Goal: Complete application form: Complete application form

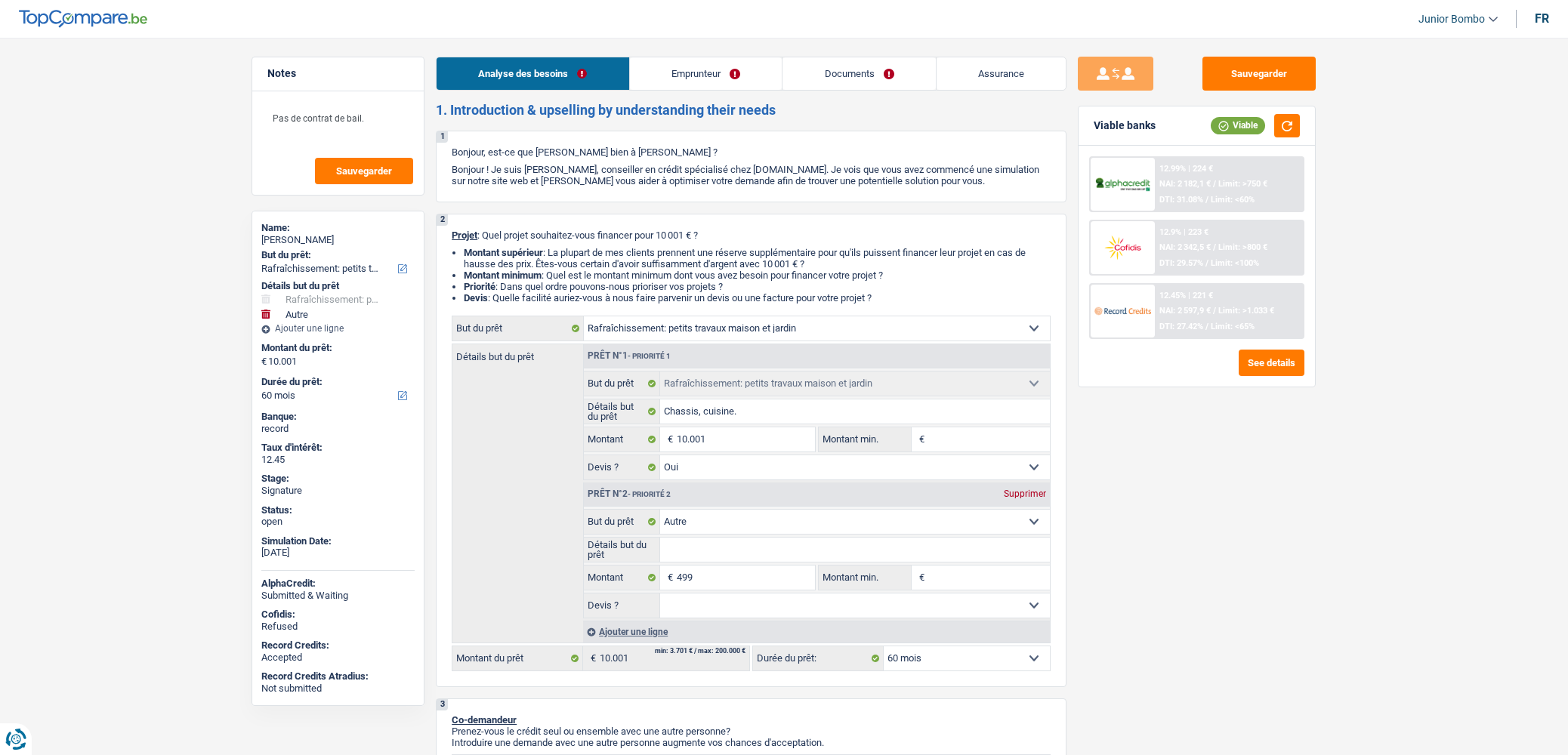
select select "houseOrGarden"
select select "other"
select select "60"
select select "houseOrGarden"
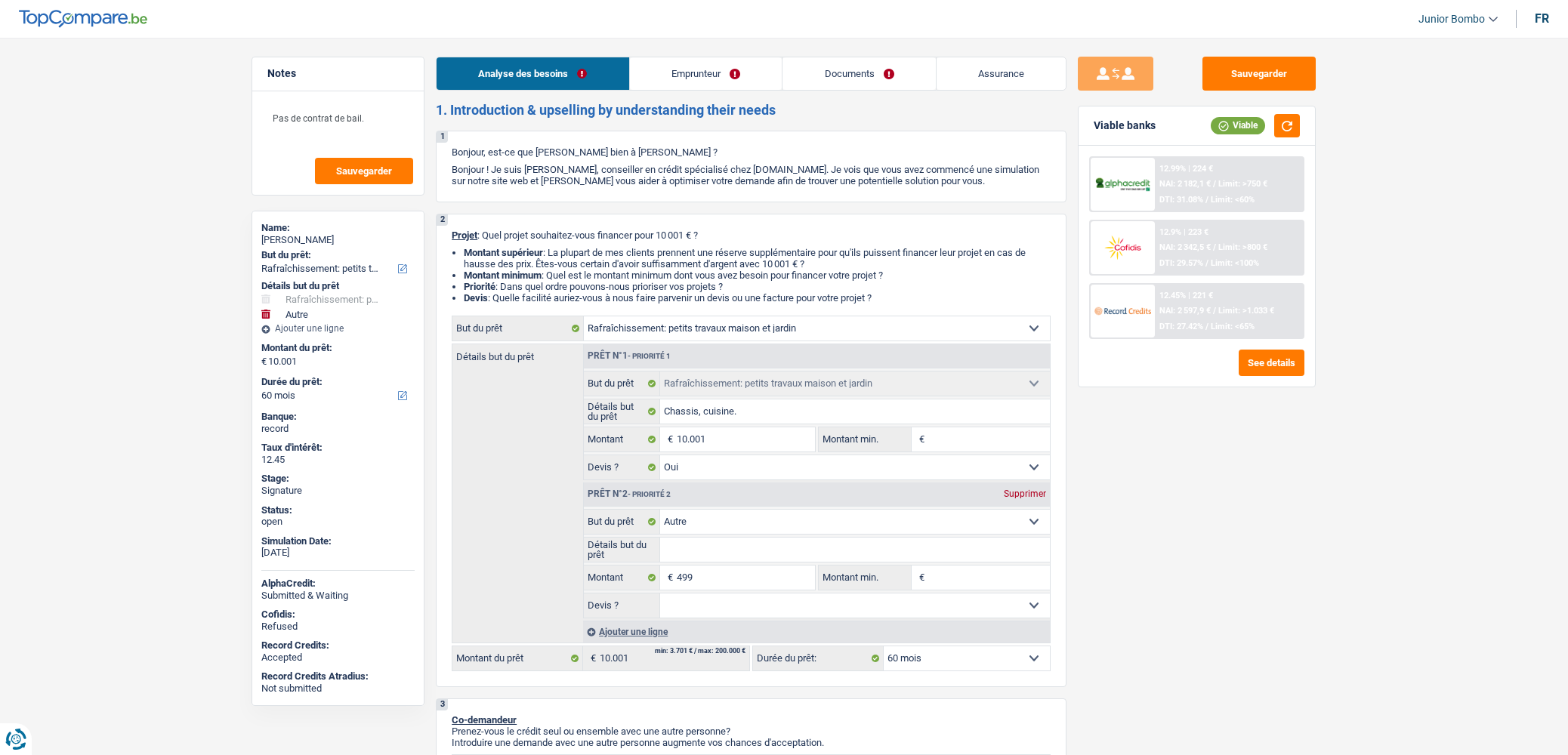
select select "houseOrGarden"
select select "yes"
select select "other"
select select "60"
select select "privateEmployee"
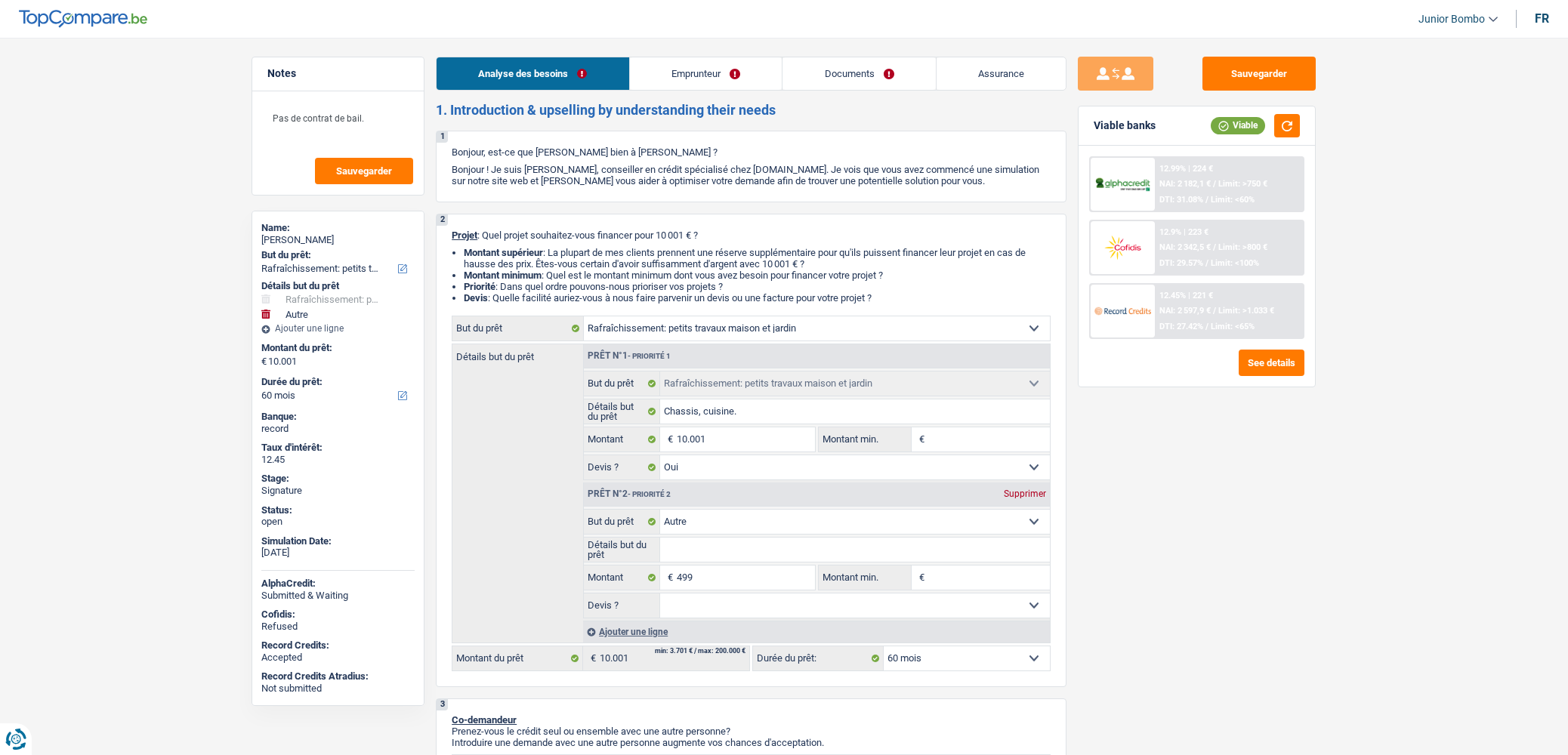
select select "netSalary"
select select "mealVouchers"
select select "ownerWithoutMortgage"
select select "carLoan"
select select "60"
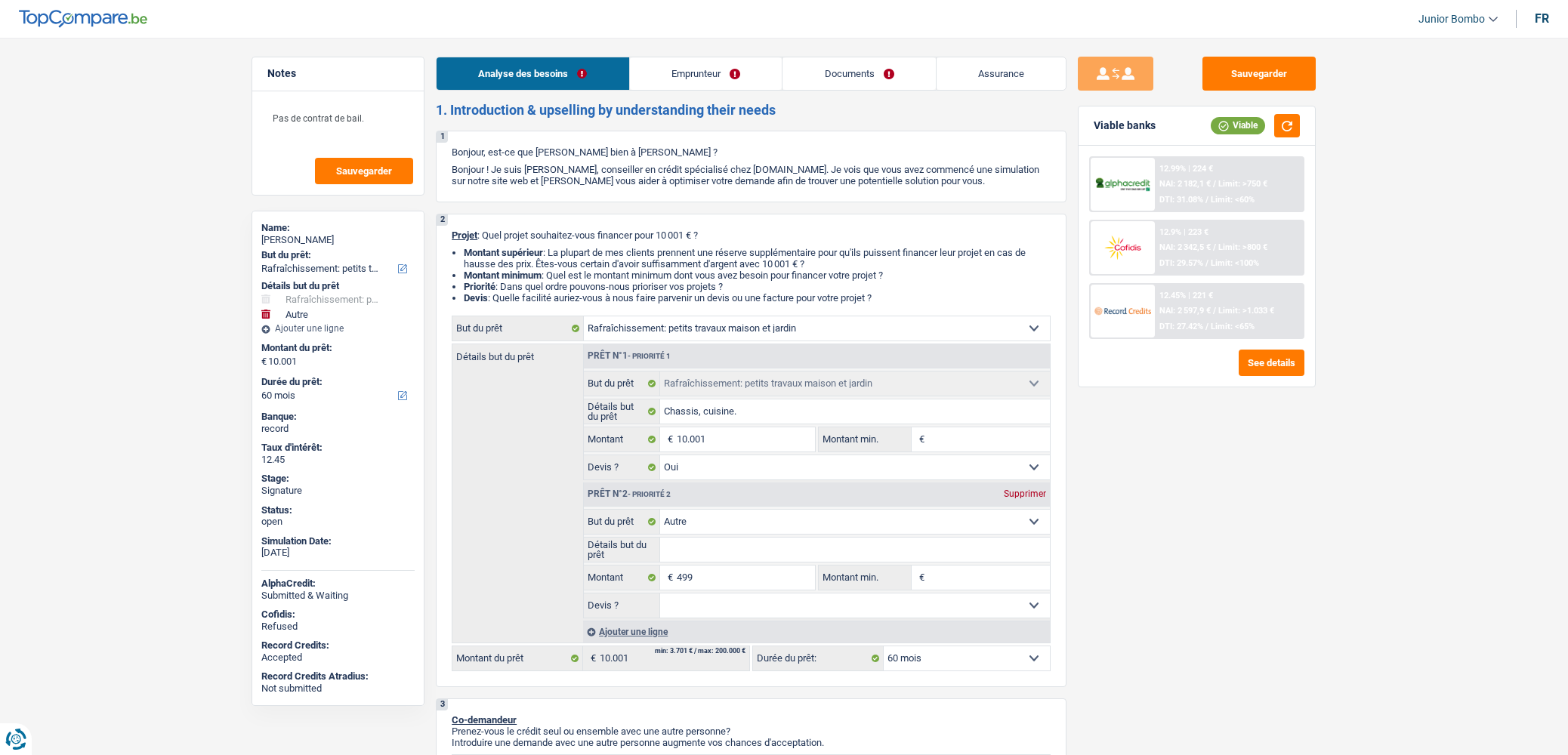
select select "personalLoan"
select select "carRestore"
select select "48"
select select "houseOrGarden"
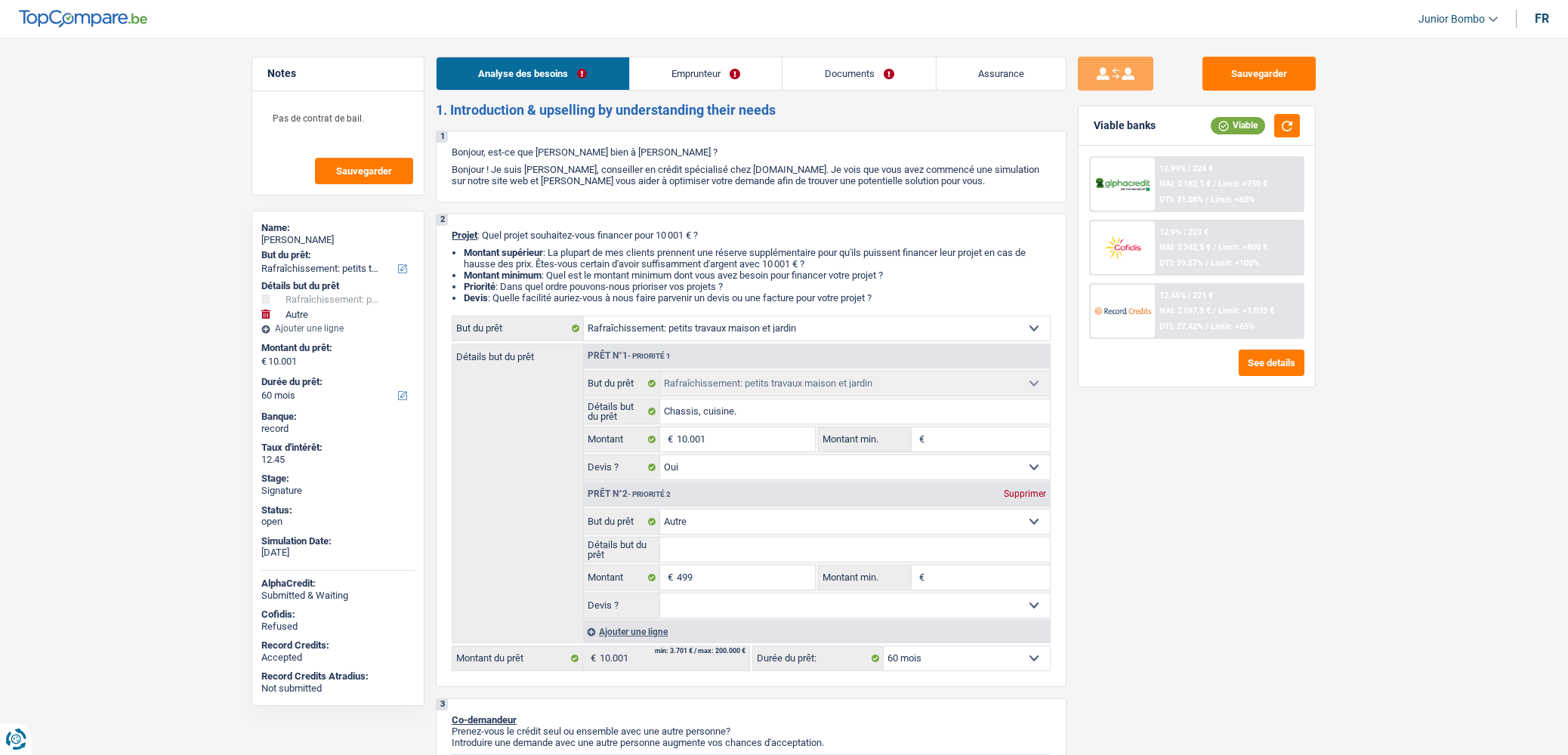
select select "yes"
select select "other"
select select "60"
click at [851, 69] on link "Documents" at bounding box center [859, 74] width 153 height 32
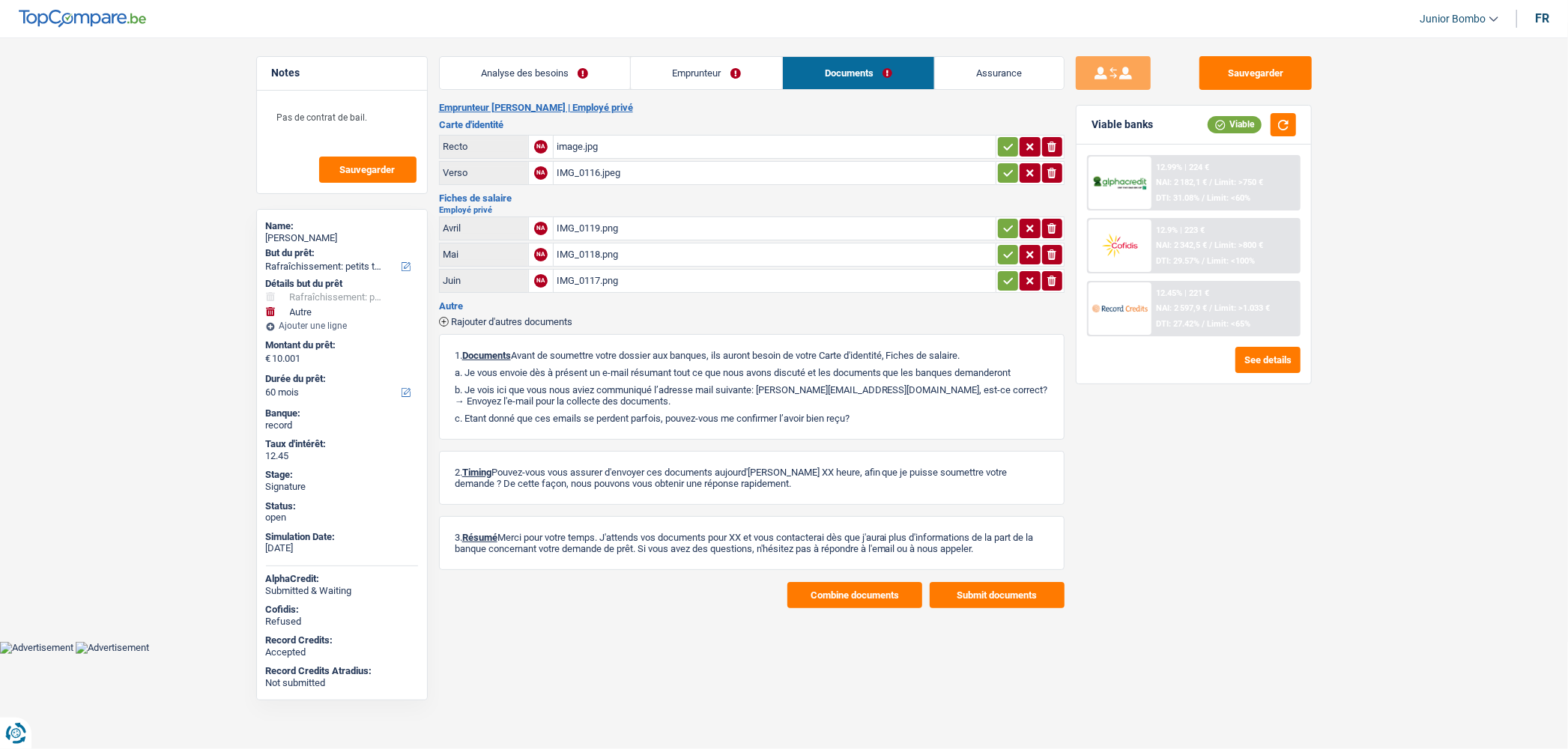
click at [580, 222] on div "IMG_0119.png" at bounding box center [774, 229] width 436 height 23
click at [1052, 226] on icon "button" at bounding box center [1051, 228] width 9 height 10
click at [1049, 253] on icon "button" at bounding box center [1051, 254] width 9 height 10
click at [1052, 282] on icon "button" at bounding box center [1051, 280] width 9 height 10
click at [683, 226] on input "Téléchargez un document ici" at bounding box center [774, 229] width 436 height 23
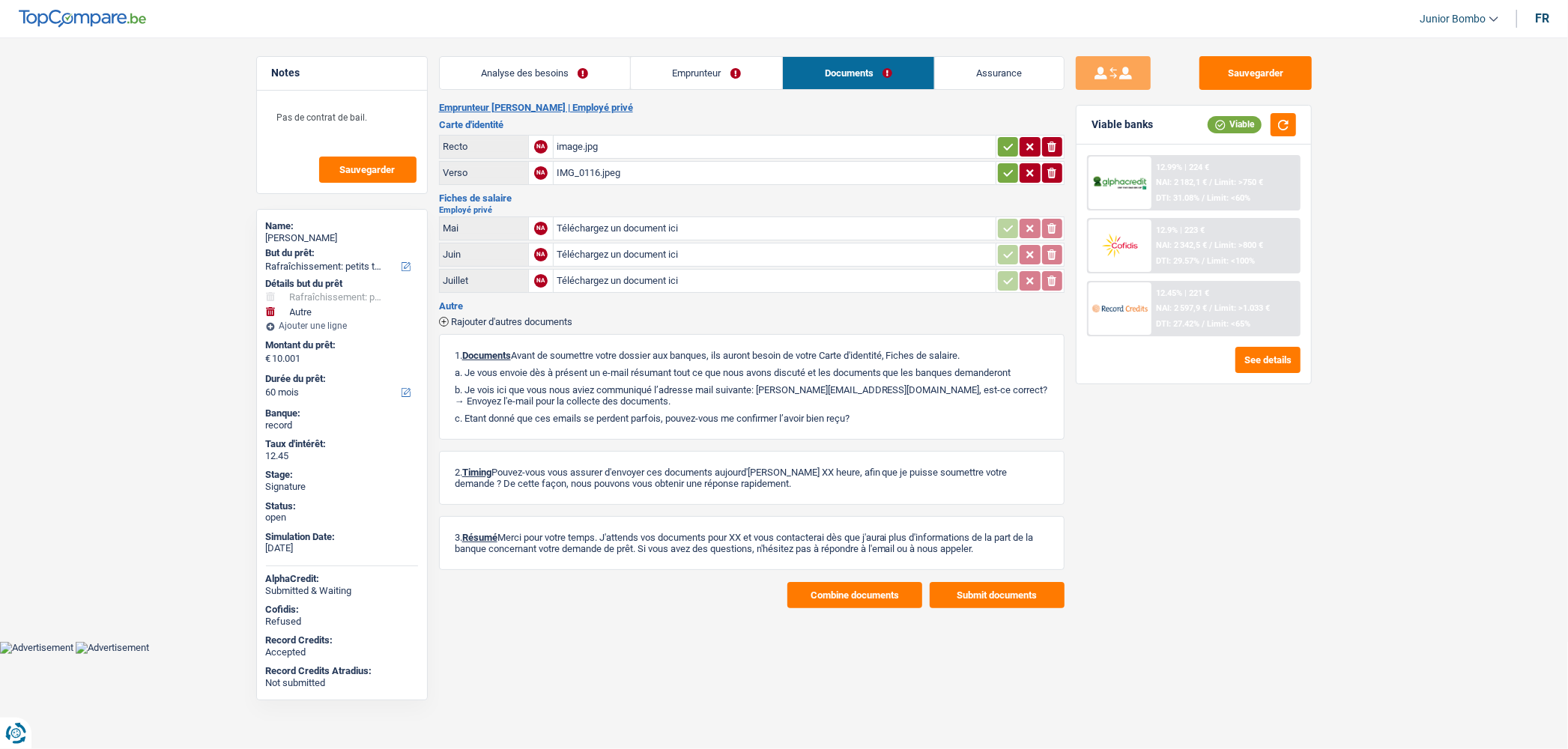
type input "C:\fakepath\07e96006cdeaa65403b9229929ae42d40004393a.pdf"
click at [641, 250] on input "Téléchargez un document ici" at bounding box center [774, 254] width 436 height 23
type input "C:\fakepath\07e92007e5c3ed91017501712491d0f800051e86.pdf"
click at [637, 273] on input "Téléchargez un document ici" at bounding box center [774, 281] width 436 height 23
type input "C:\fakepath\07e94008d5aa5523024ab6c1bc37eeb5000f749a.pdf"
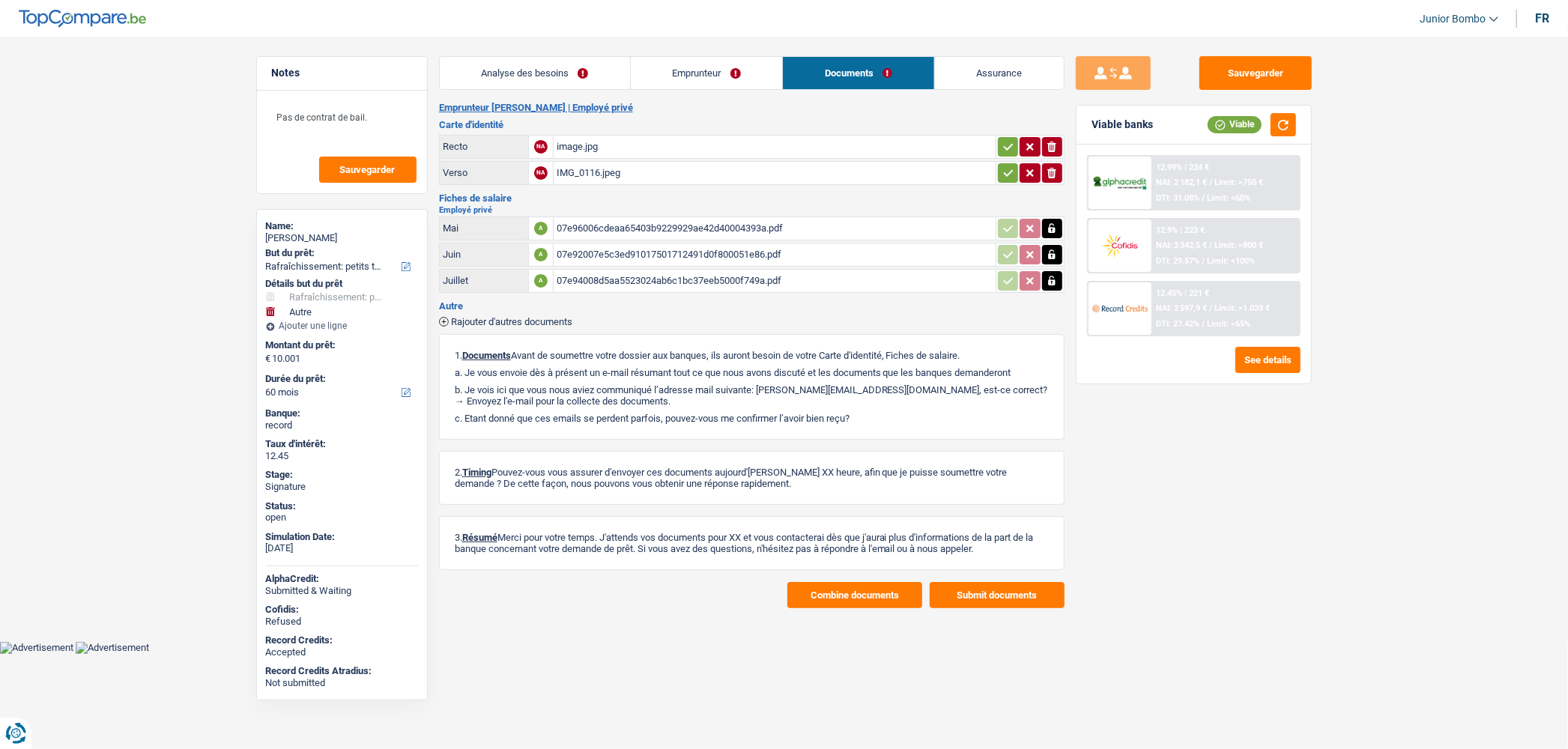
click at [580, 230] on div "07e96006cdeaa65403b9229929ae42d40004393a.pdf" at bounding box center [774, 229] width 436 height 23
click at [641, 255] on div "07e92007e5c3ed91017501712491d0f800051e86.pdf" at bounding box center [774, 254] width 436 height 23
click at [454, 231] on div "Mai" at bounding box center [484, 228] width 82 height 11
click at [507, 226] on div "Mai" at bounding box center [484, 228] width 82 height 11
click at [475, 227] on div "Mai" at bounding box center [484, 228] width 82 height 11
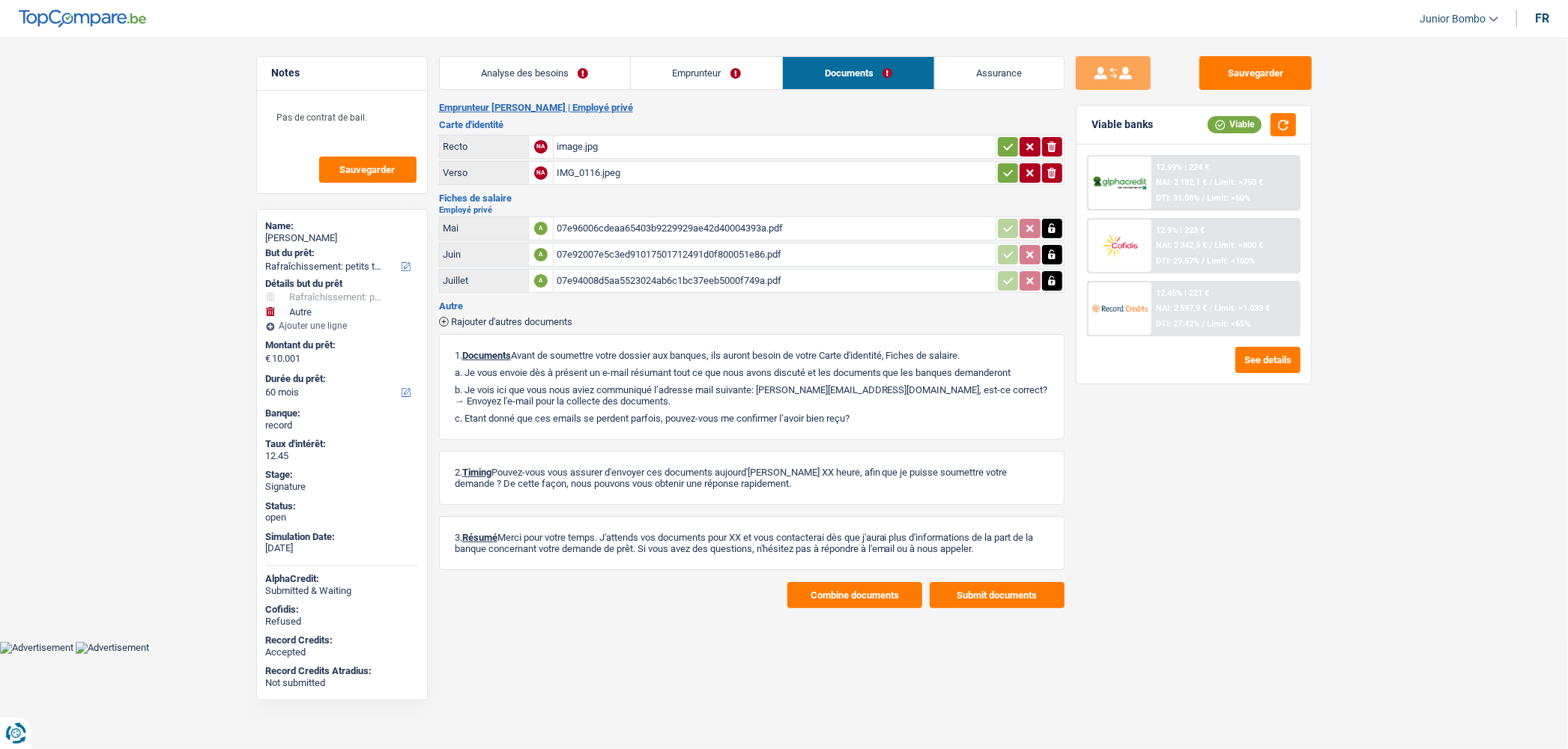
click at [475, 227] on div "Mai" at bounding box center [484, 228] width 82 height 11
click at [458, 275] on div "Juillet" at bounding box center [484, 280] width 82 height 11
click at [454, 301] on h3 "Autre" at bounding box center [751, 306] width 626 height 10
click at [457, 317] on span "Rajouter d'autres documents" at bounding box center [511, 321] width 122 height 10
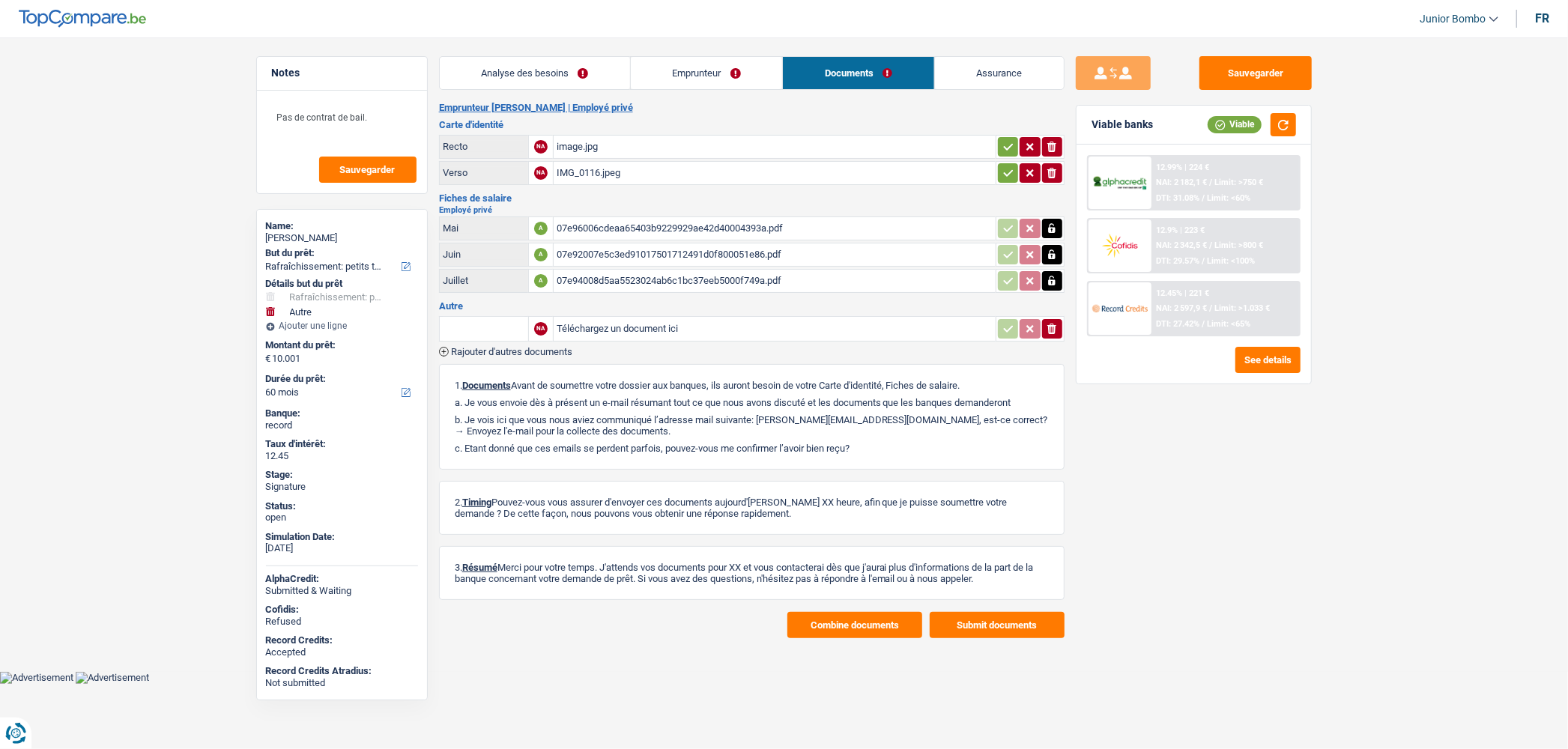
click at [554, 71] on link "Analyse des besoins" at bounding box center [535, 73] width 190 height 32
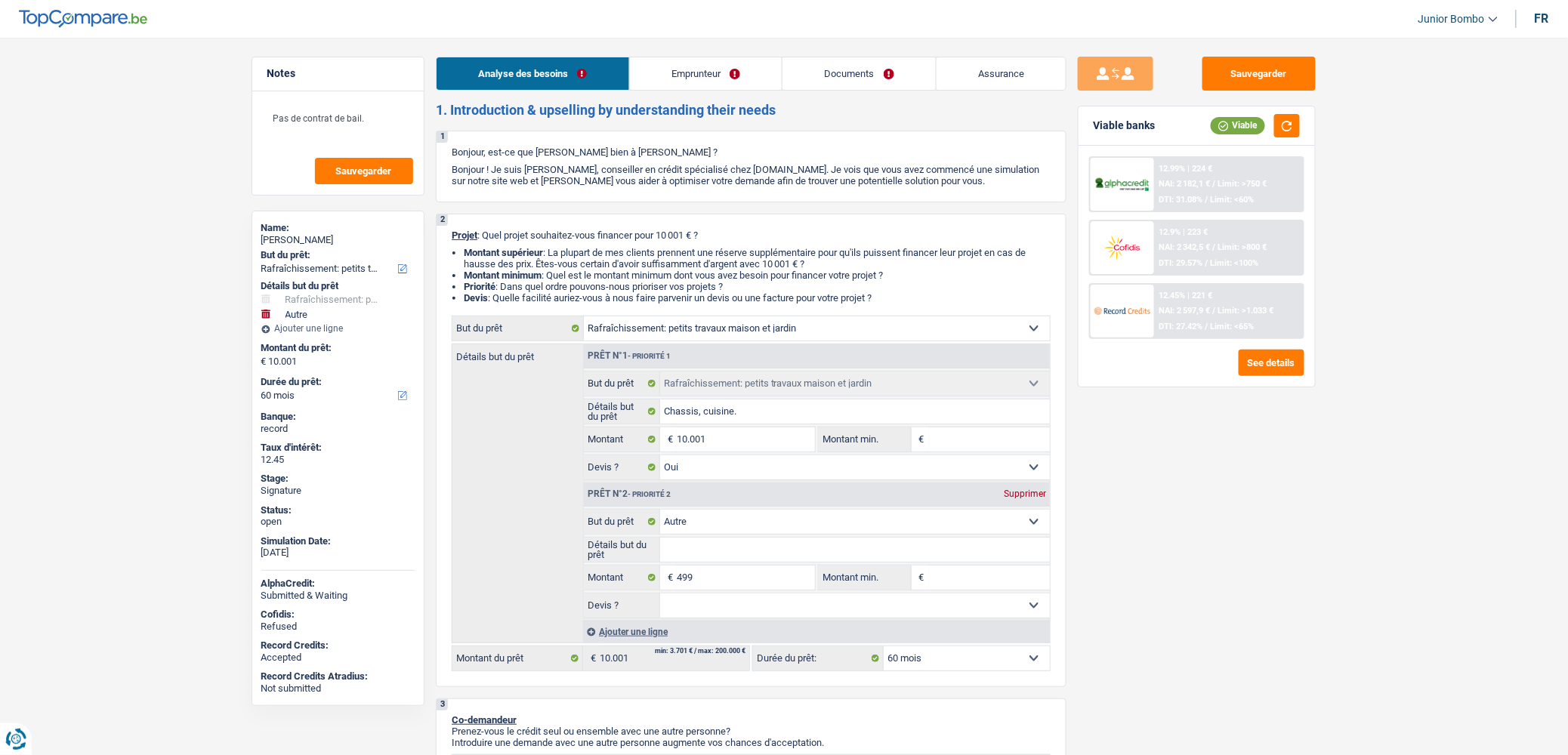
click at [677, 70] on link "Emprunteur" at bounding box center [706, 74] width 153 height 32
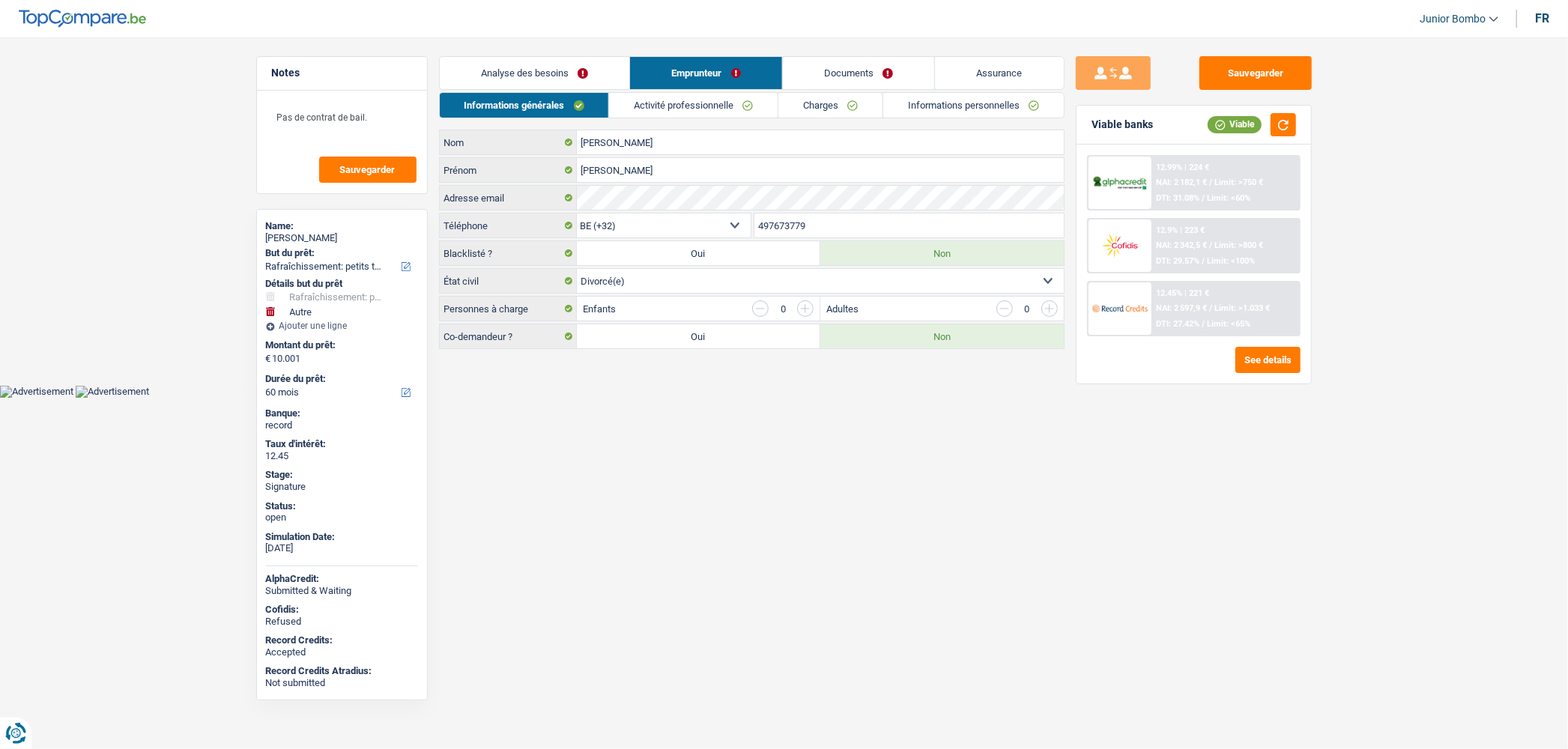
click at [776, 232] on input "497673779" at bounding box center [909, 226] width 309 height 24
click at [537, 73] on link "Analyse des besoins" at bounding box center [535, 73] width 190 height 32
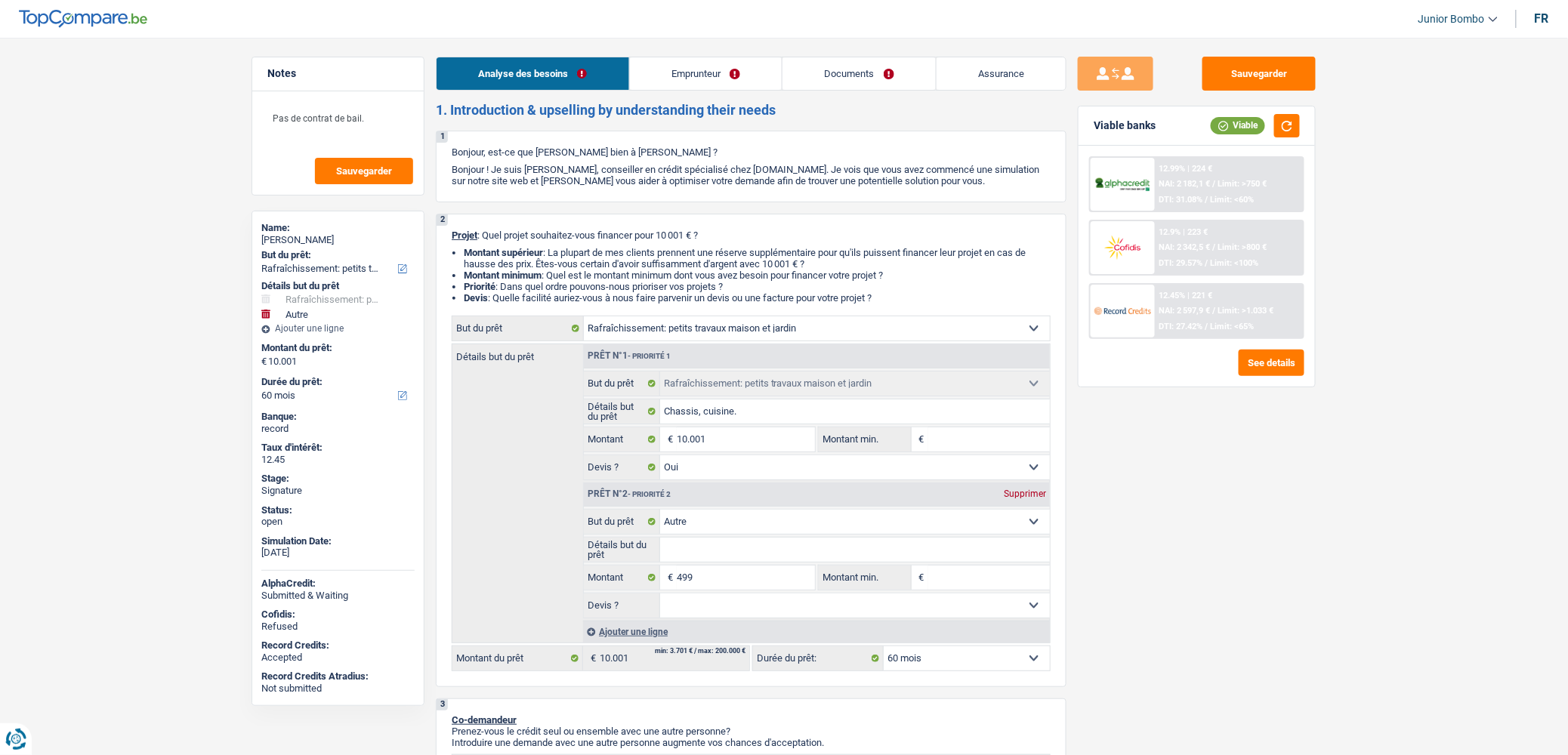
click at [839, 79] on link "Documents" at bounding box center [859, 74] width 153 height 32
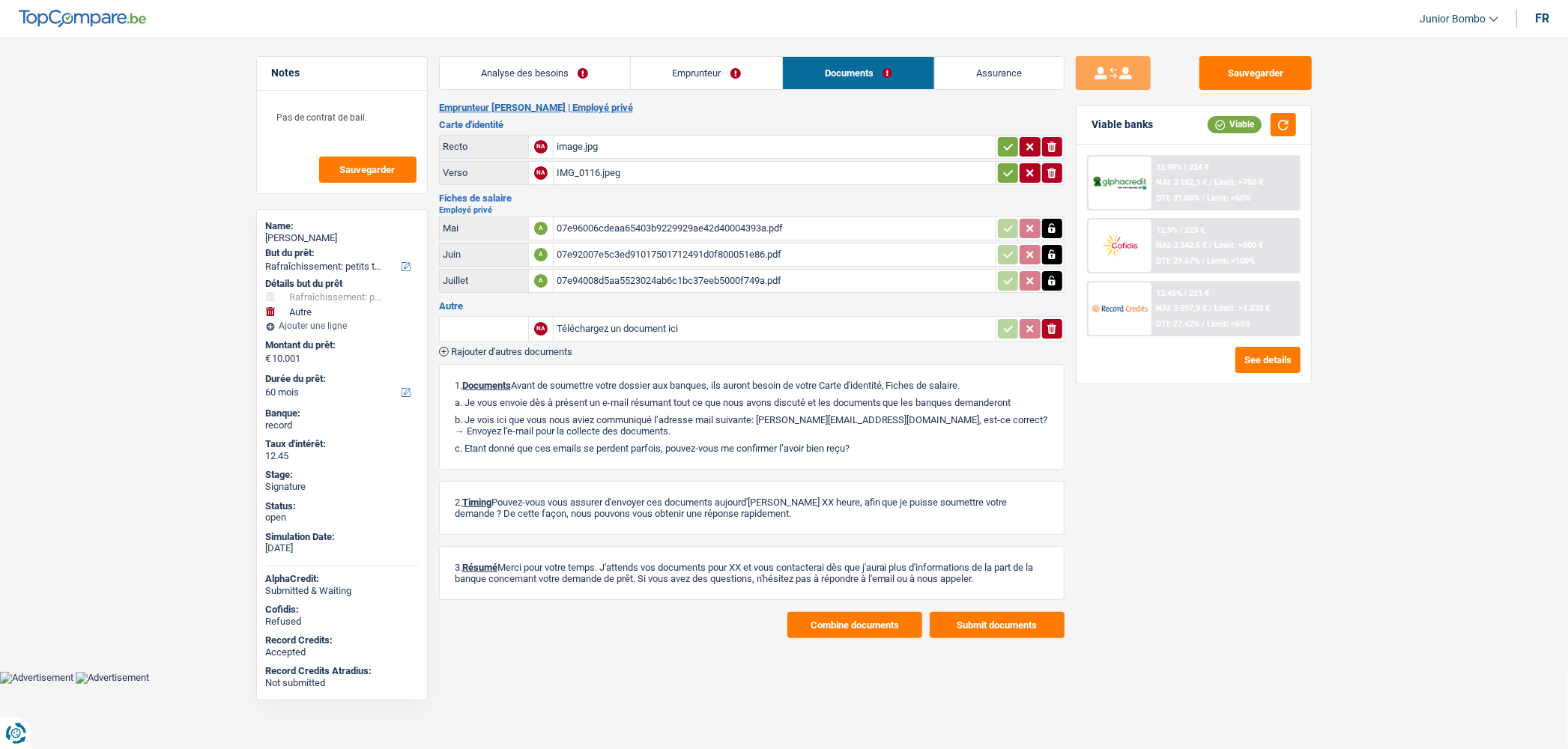
click at [441, 352] on div "Emprunteur [PERSON_NAME] | Employé privé Carte d'identité Recto NA image.jpg io…" at bounding box center [751, 370] width 626 height 536
click at [442, 349] on icon "button" at bounding box center [444, 352] width 10 height 10
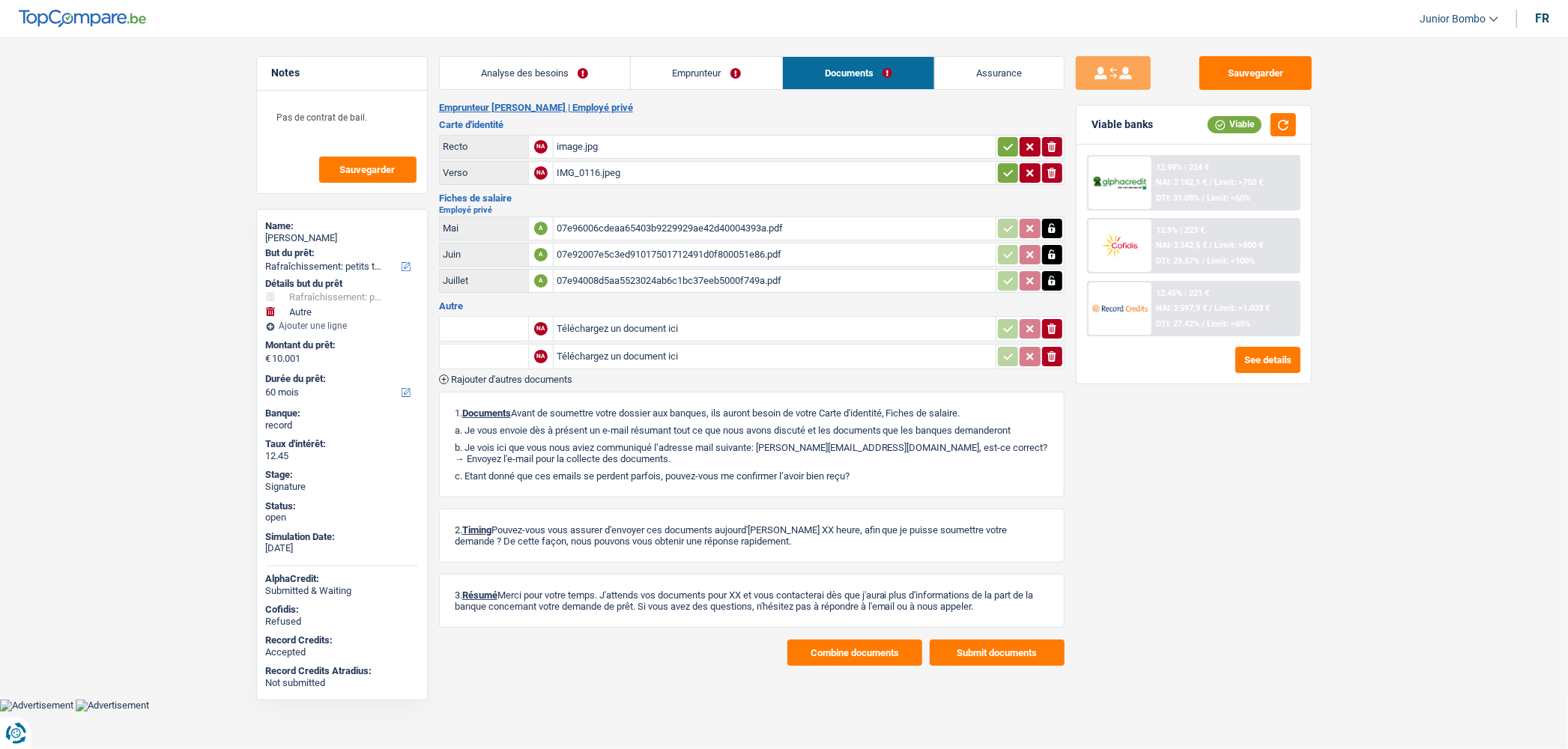
click at [445, 376] on icon "button" at bounding box center [444, 379] width 10 height 10
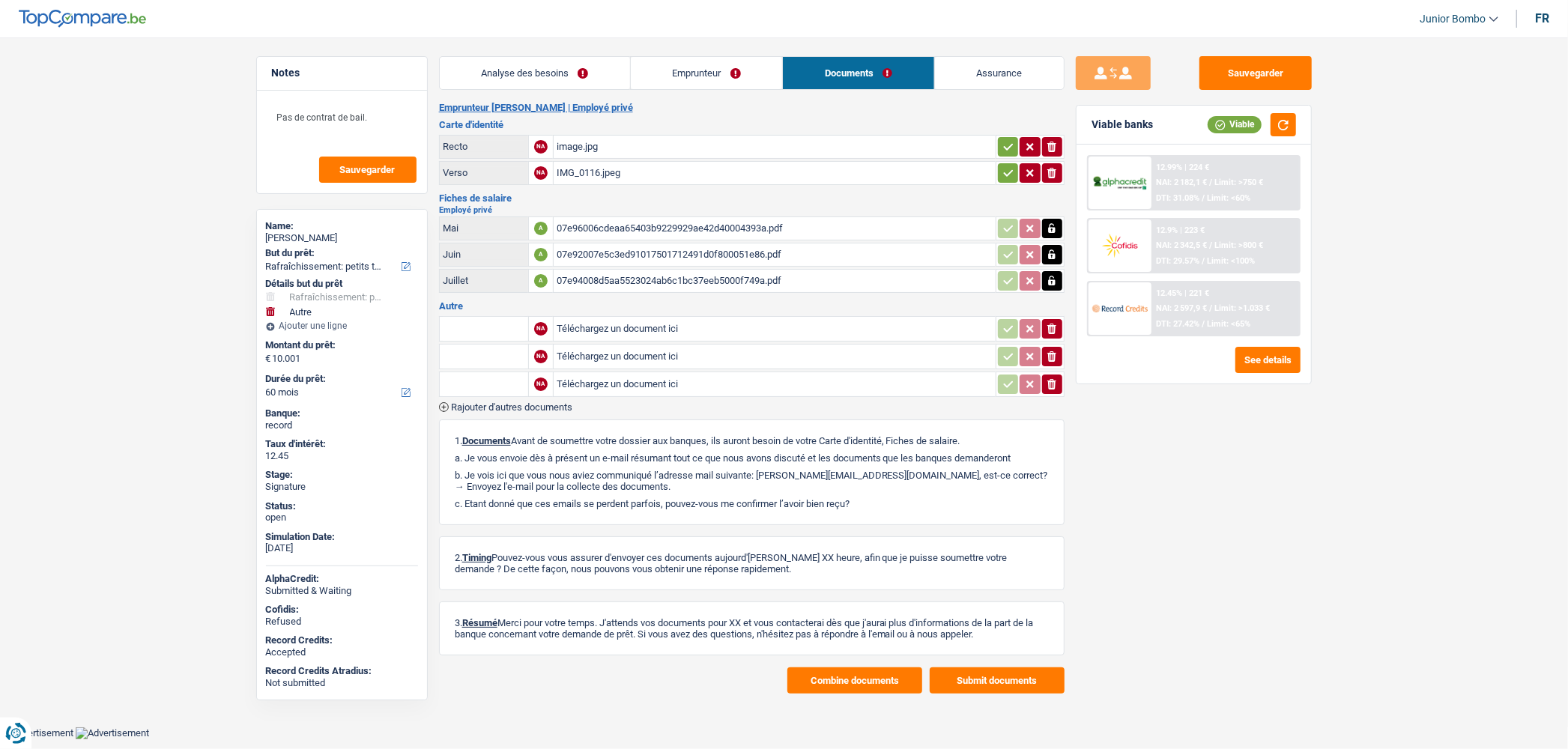
click at [454, 403] on span "Rajouter d'autres documents" at bounding box center [511, 408] width 122 height 10
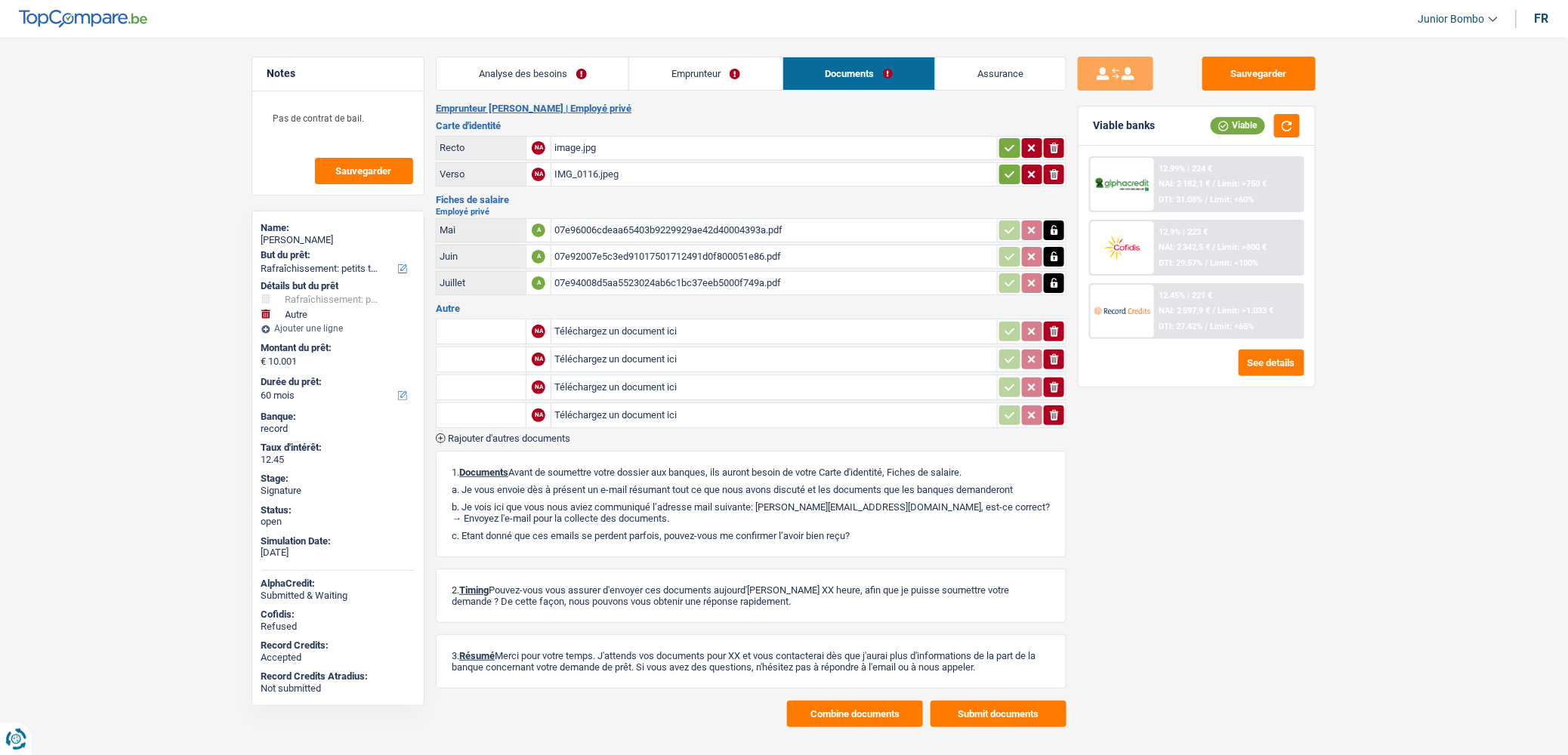
click at [451, 434] on span "Rajouter d'autres documents" at bounding box center [509, 438] width 123 height 10
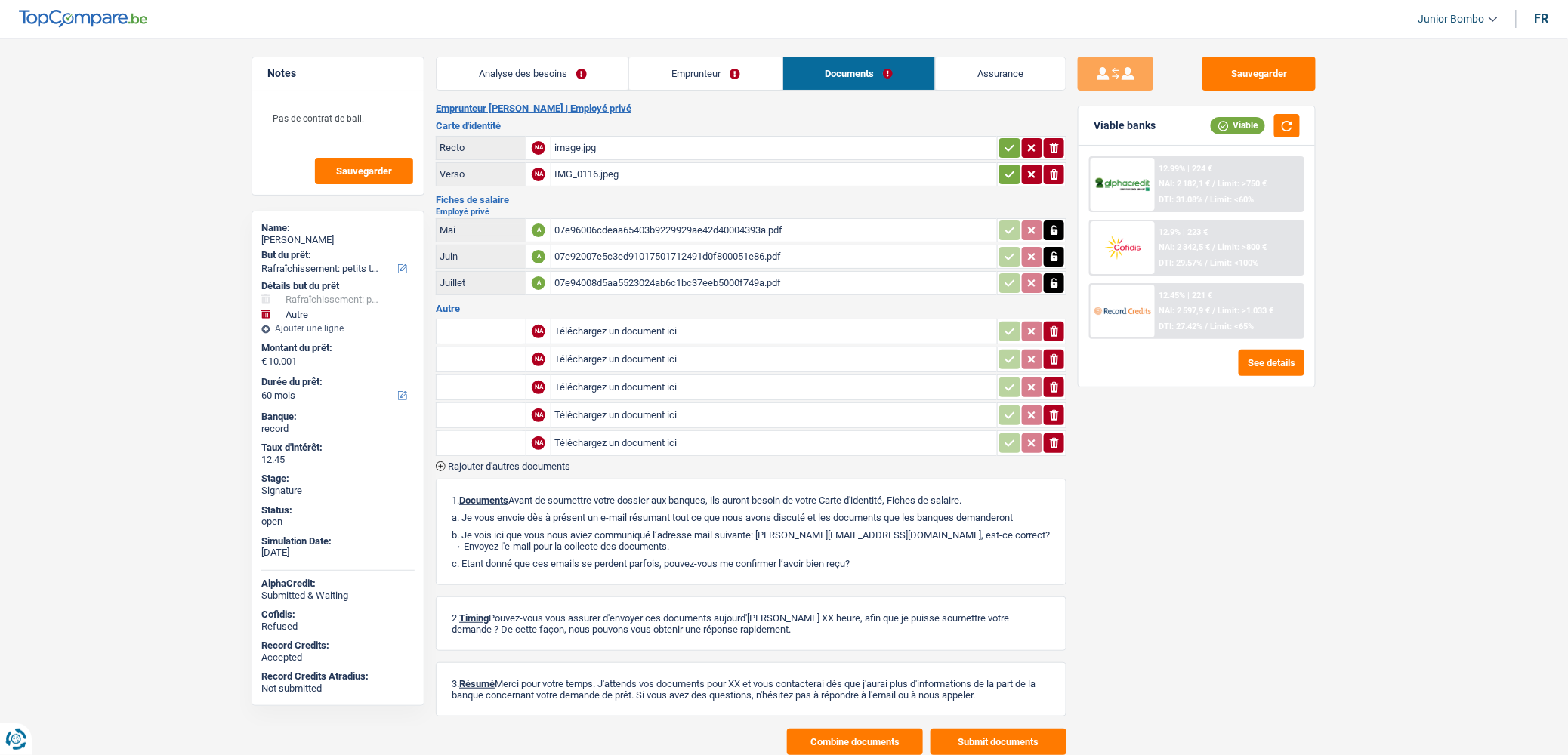
click at [447, 461] on button "Rajouter d'autres documents" at bounding box center [503, 466] width 135 height 10
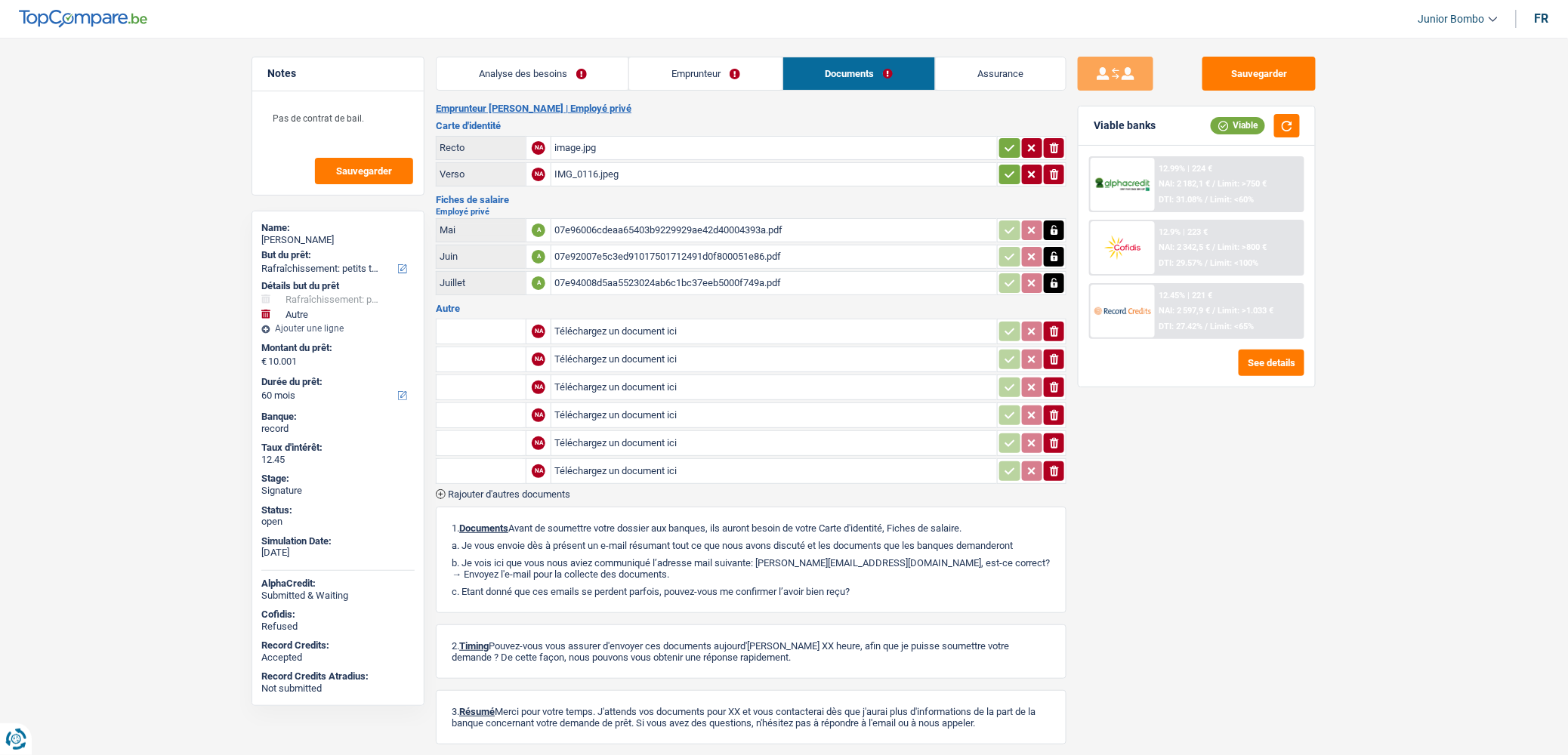
click at [622, 326] on input "Téléchargez un document ici" at bounding box center [774, 331] width 439 height 23
type input "C:\fakepath\1.jpg"
click at [590, 355] on input "Téléchargez un document ici" at bounding box center [774, 360] width 439 height 23
type input "C:\fakepath\2.jpg"
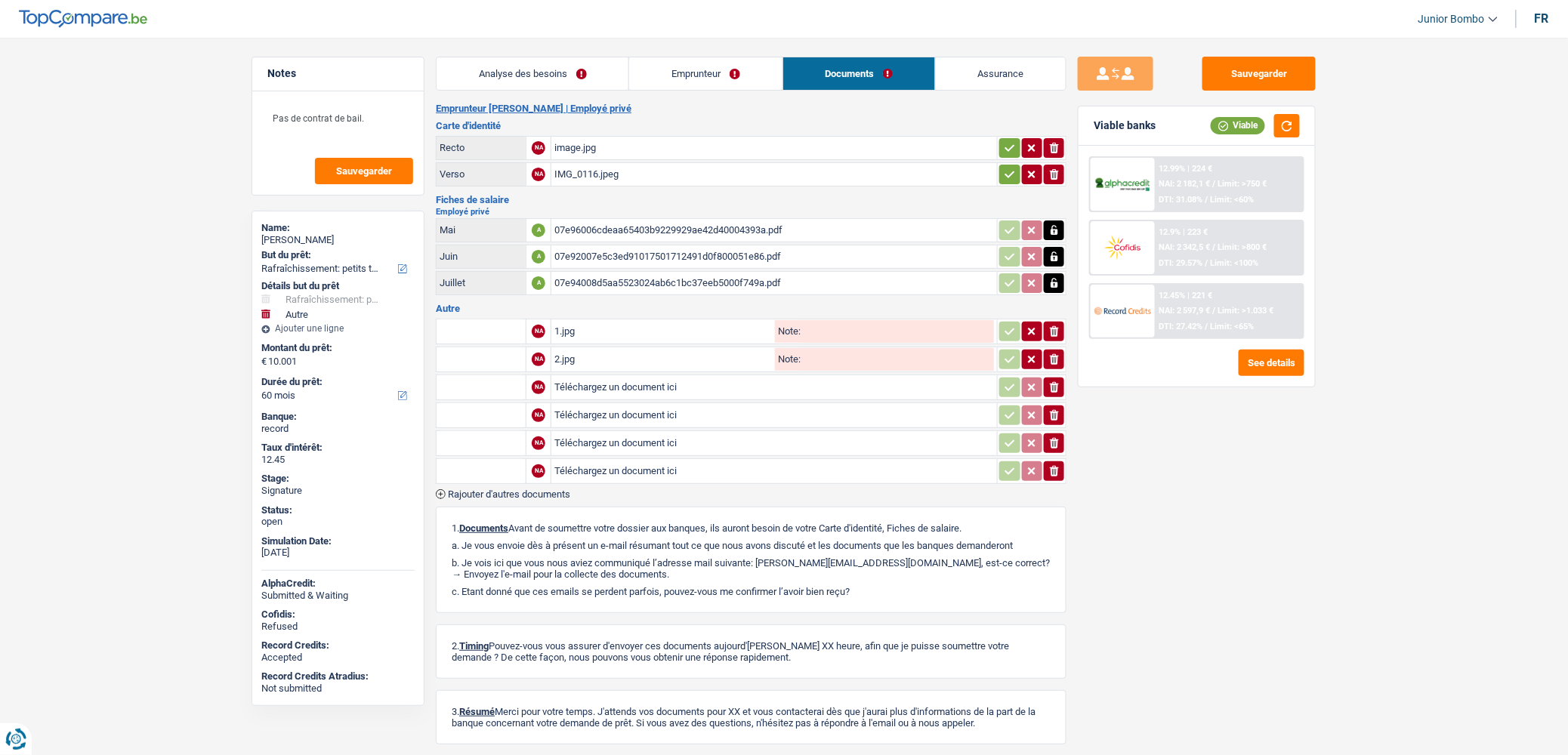
click at [593, 382] on input "Téléchargez un document ici" at bounding box center [774, 387] width 439 height 23
type input "C:\fakepath\3.jpg"
click at [603, 406] on input "Téléchargez un document ici" at bounding box center [774, 416] width 439 height 23
type input "C:\fakepath\4.jpg"
click at [634, 442] on input "Téléchargez un document ici" at bounding box center [774, 443] width 439 height 23
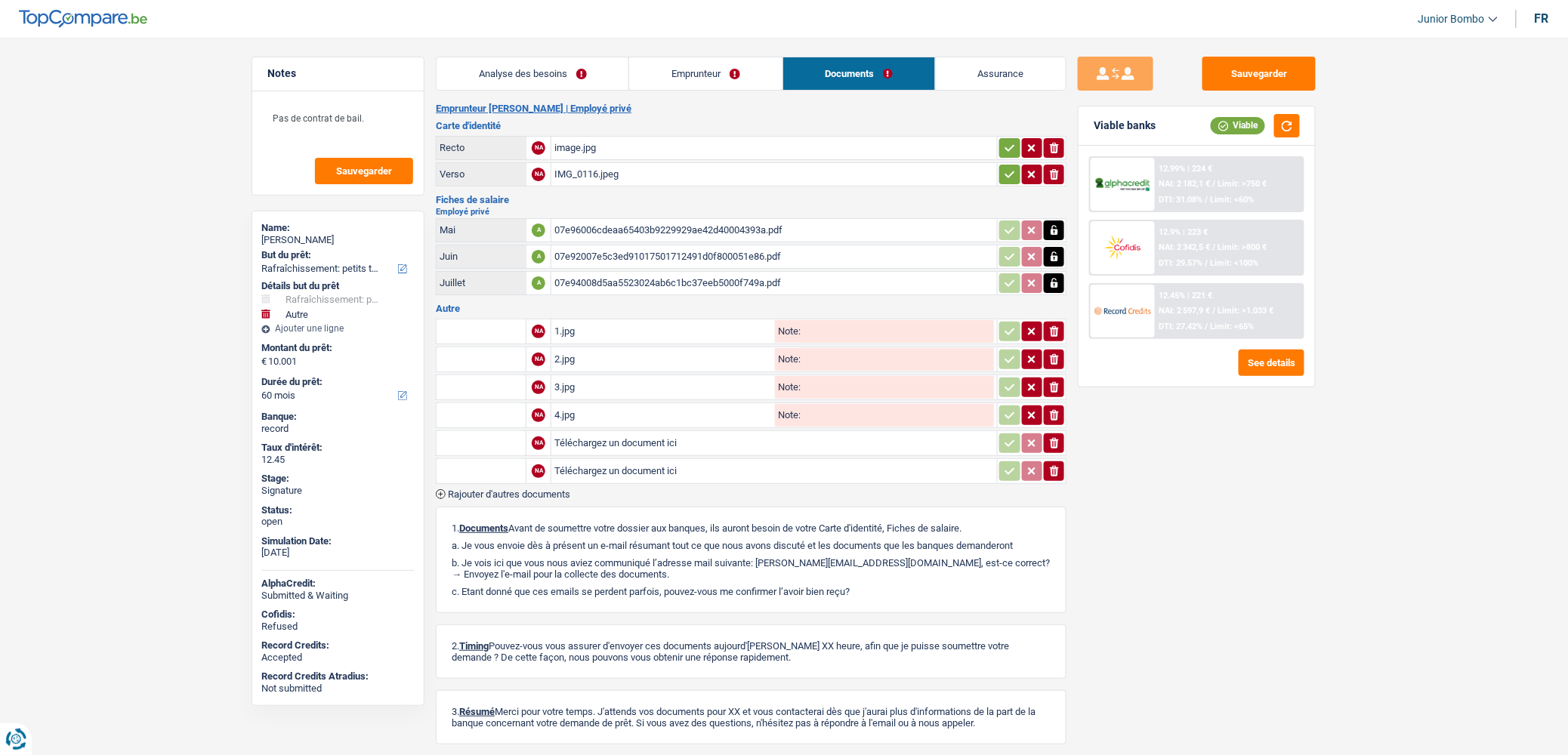
type input "C:\fakepath\5.jpg"
click at [591, 468] on input "Téléchargez un document ici" at bounding box center [774, 471] width 439 height 23
type input "C:\fakepath\6.jpg"
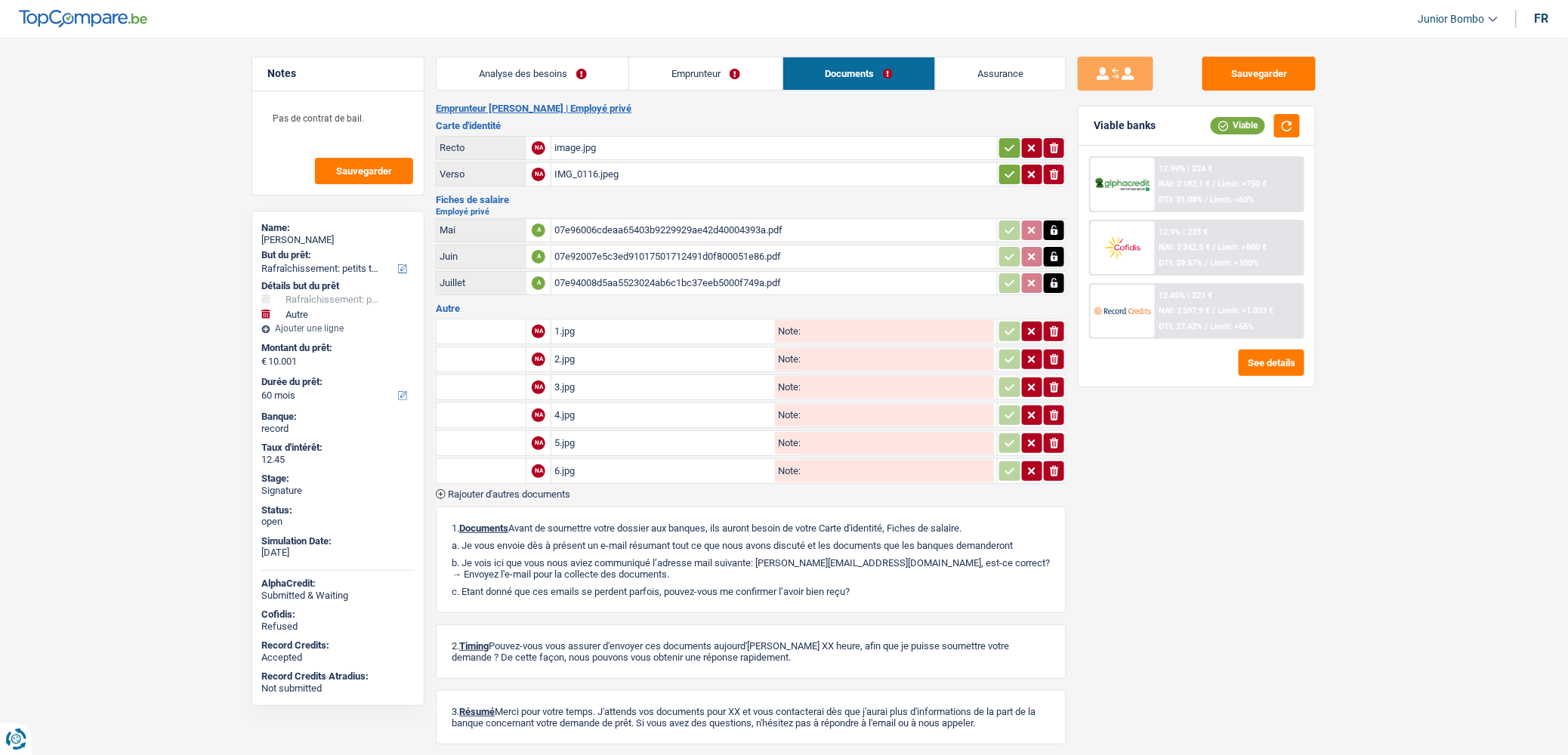
click at [441, 490] on icon "button" at bounding box center [441, 494] width 10 height 10
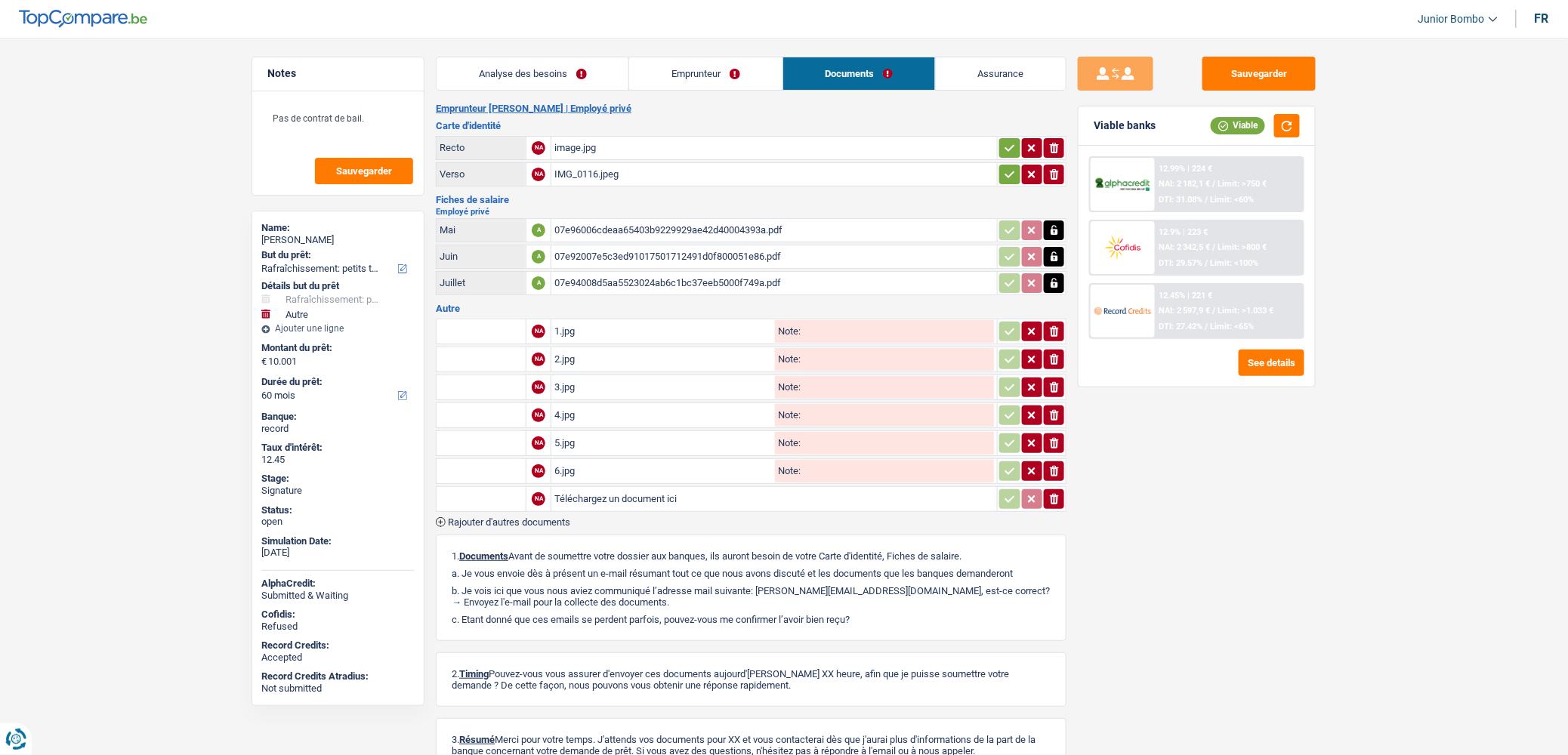
click at [444, 517] on icon "button" at bounding box center [441, 522] width 10 height 10
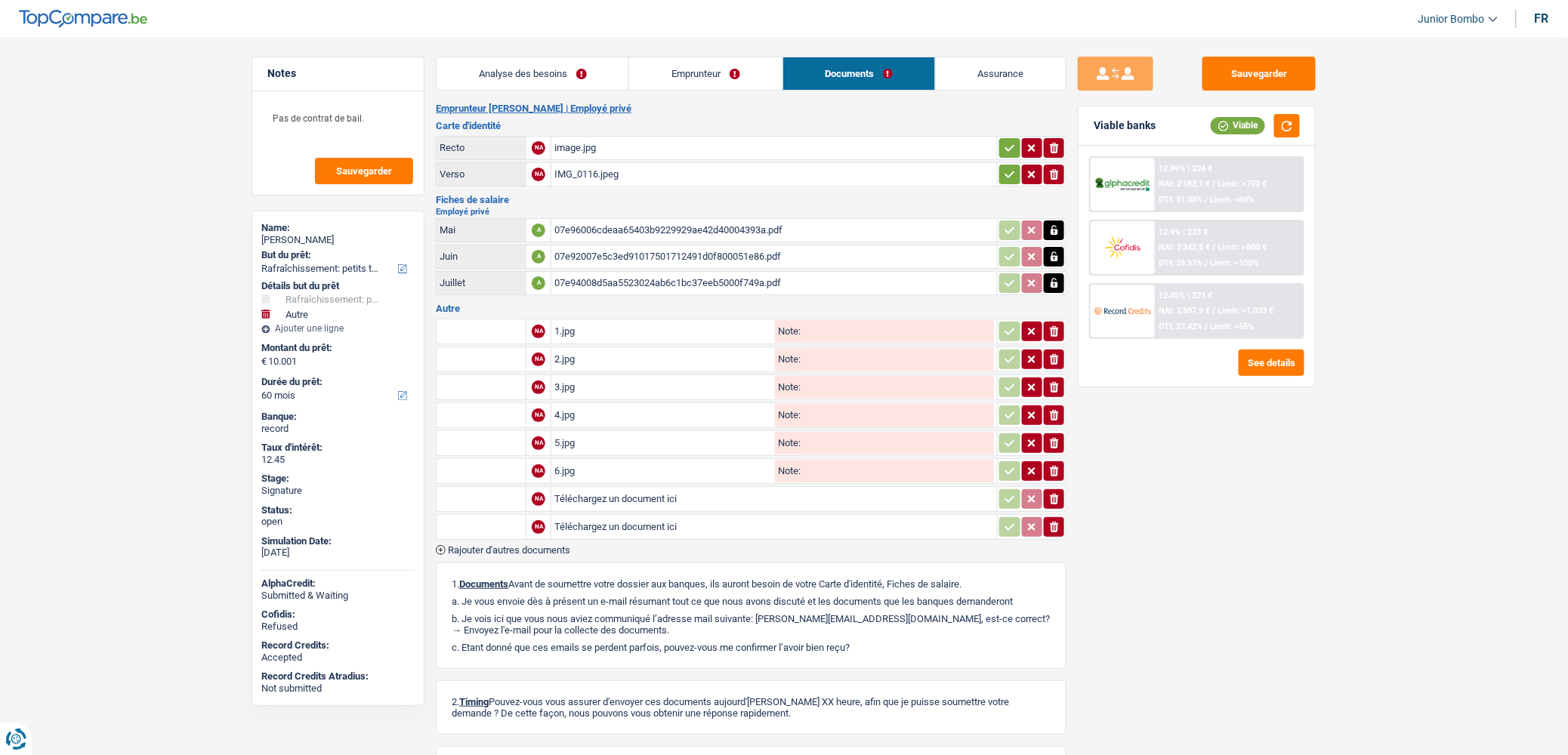
click at [443, 546] on icon "button" at bounding box center [441, 550] width 10 height 10
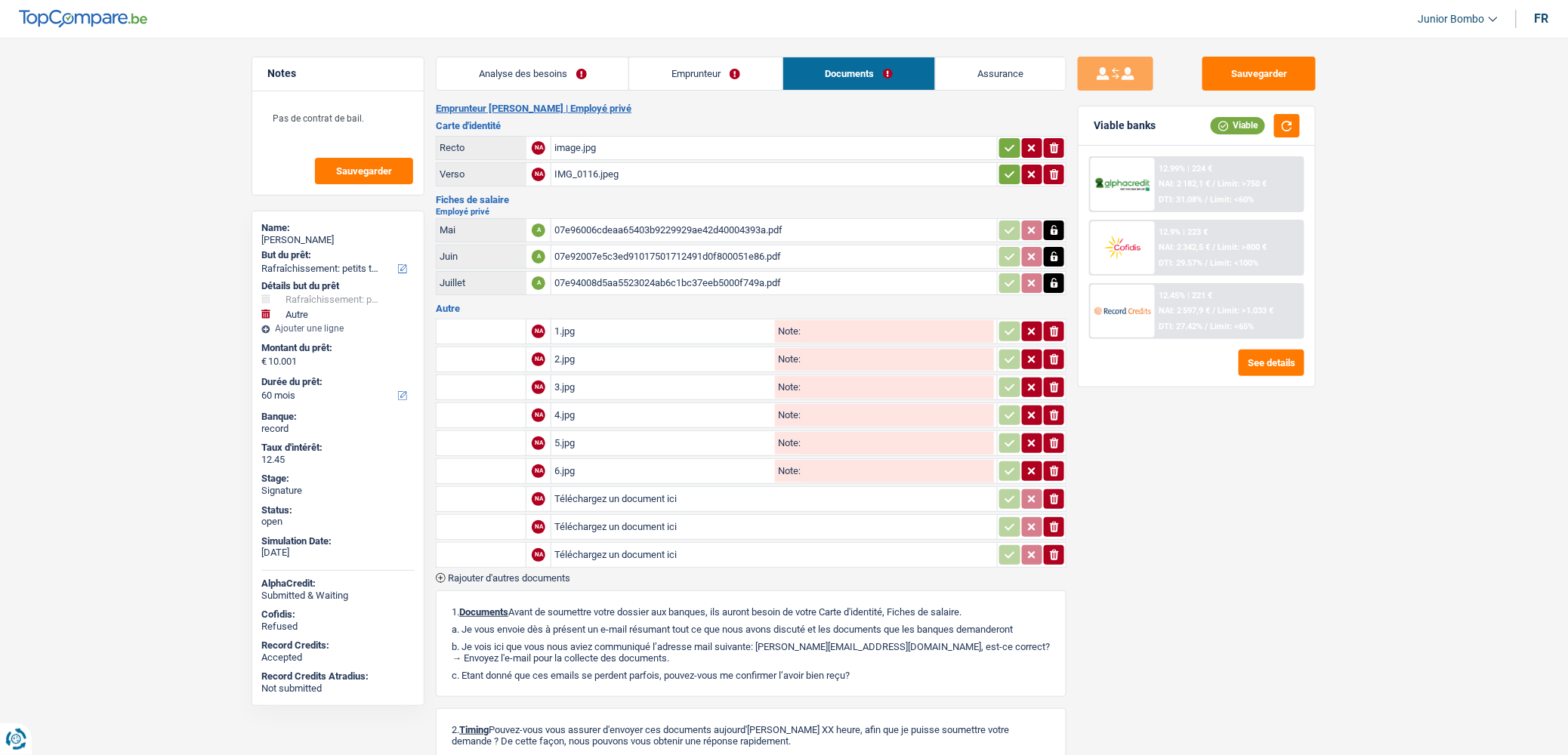
click at [446, 573] on icon "button" at bounding box center [441, 578] width 10 height 10
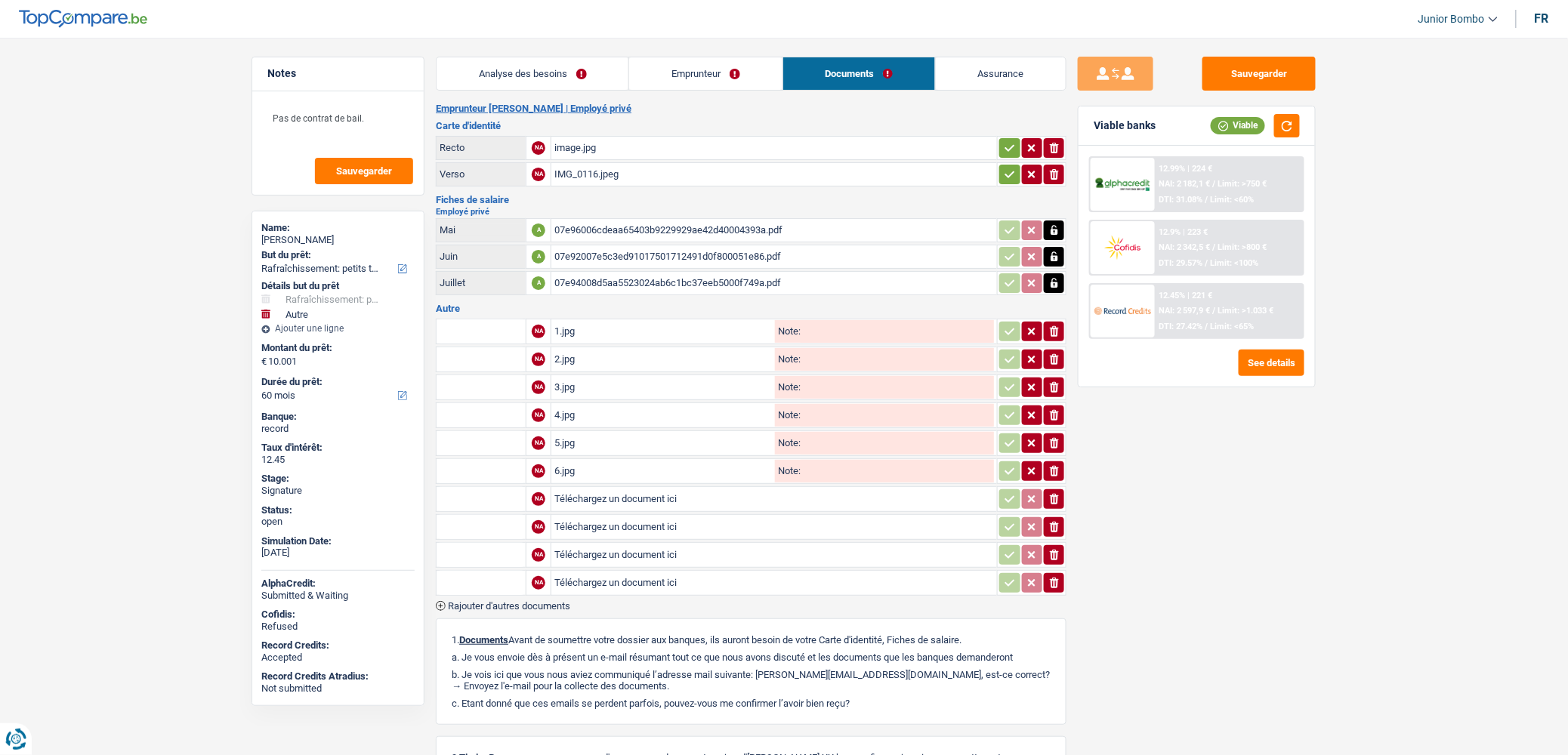
click at [638, 492] on input "Téléchargez un document ici" at bounding box center [774, 499] width 439 height 23
type input "C:\fakepath\7.jpg"
click at [585, 517] on input "Téléchargez un document ici" at bounding box center [774, 527] width 439 height 23
type input "C:\fakepath\8.jpg"
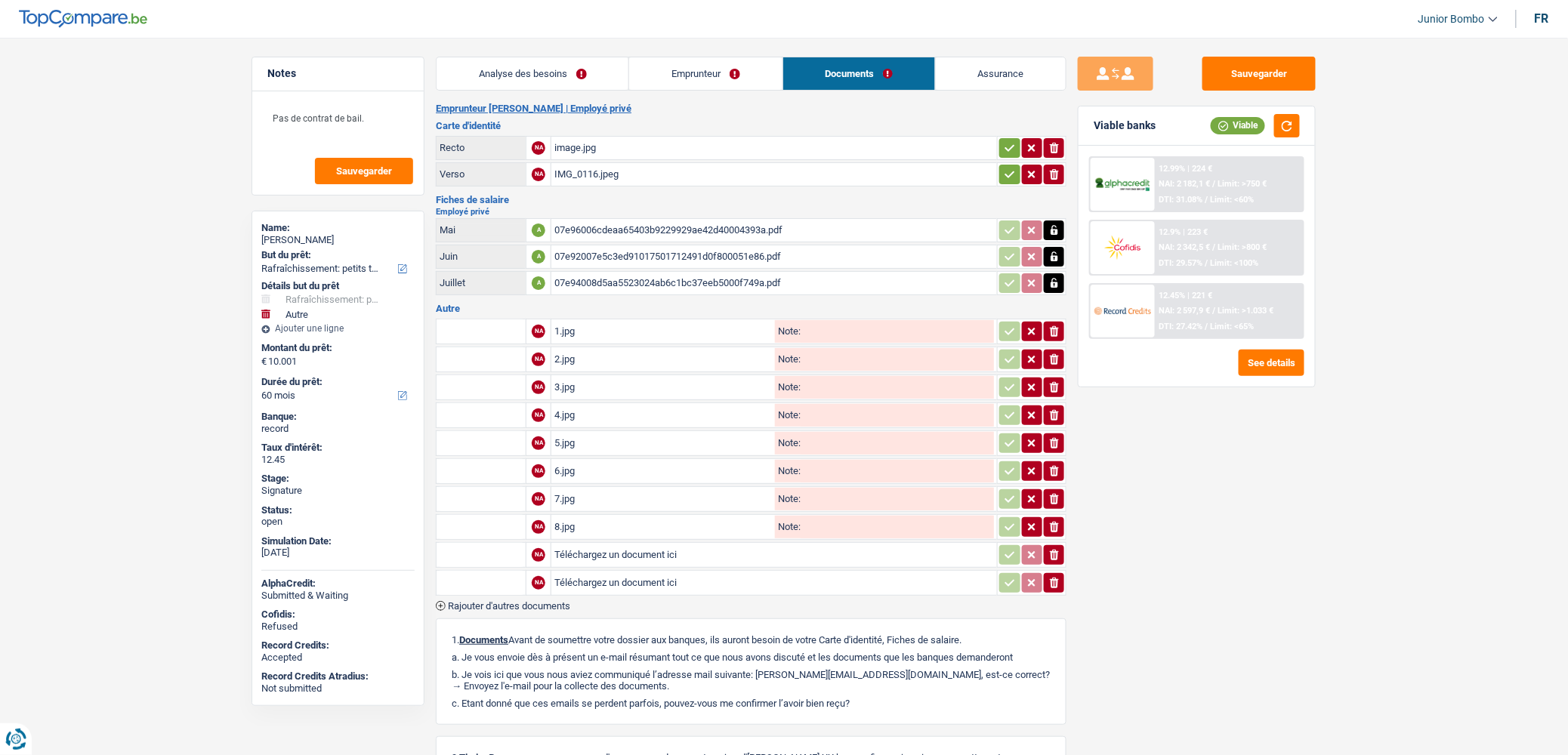
click at [593, 550] on input "Téléchargez un document ici" at bounding box center [774, 555] width 439 height 23
type input "C:\fakepath\9.jpg"
click at [1045, 573] on button "ionicons-v5-e" at bounding box center [1054, 583] width 20 height 19
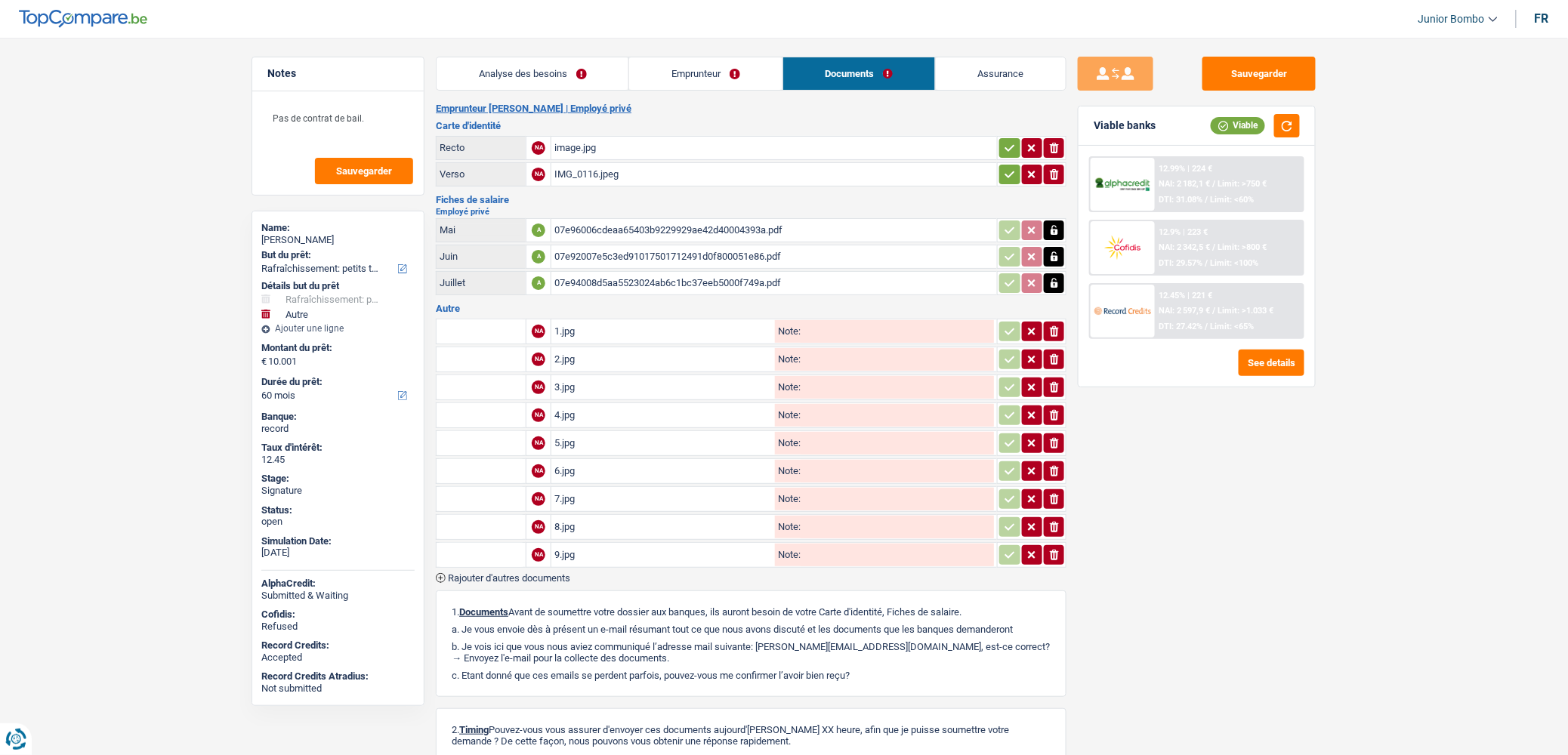
click at [503, 341] on table "NA 1.jpg Note: ionicons-v5-e NA 2.jpg Note: ionicons-v5-e NA 3.jpg Note: ionico…" at bounding box center [751, 443] width 631 height 254
click at [486, 327] on input "text" at bounding box center [481, 331] width 83 height 24
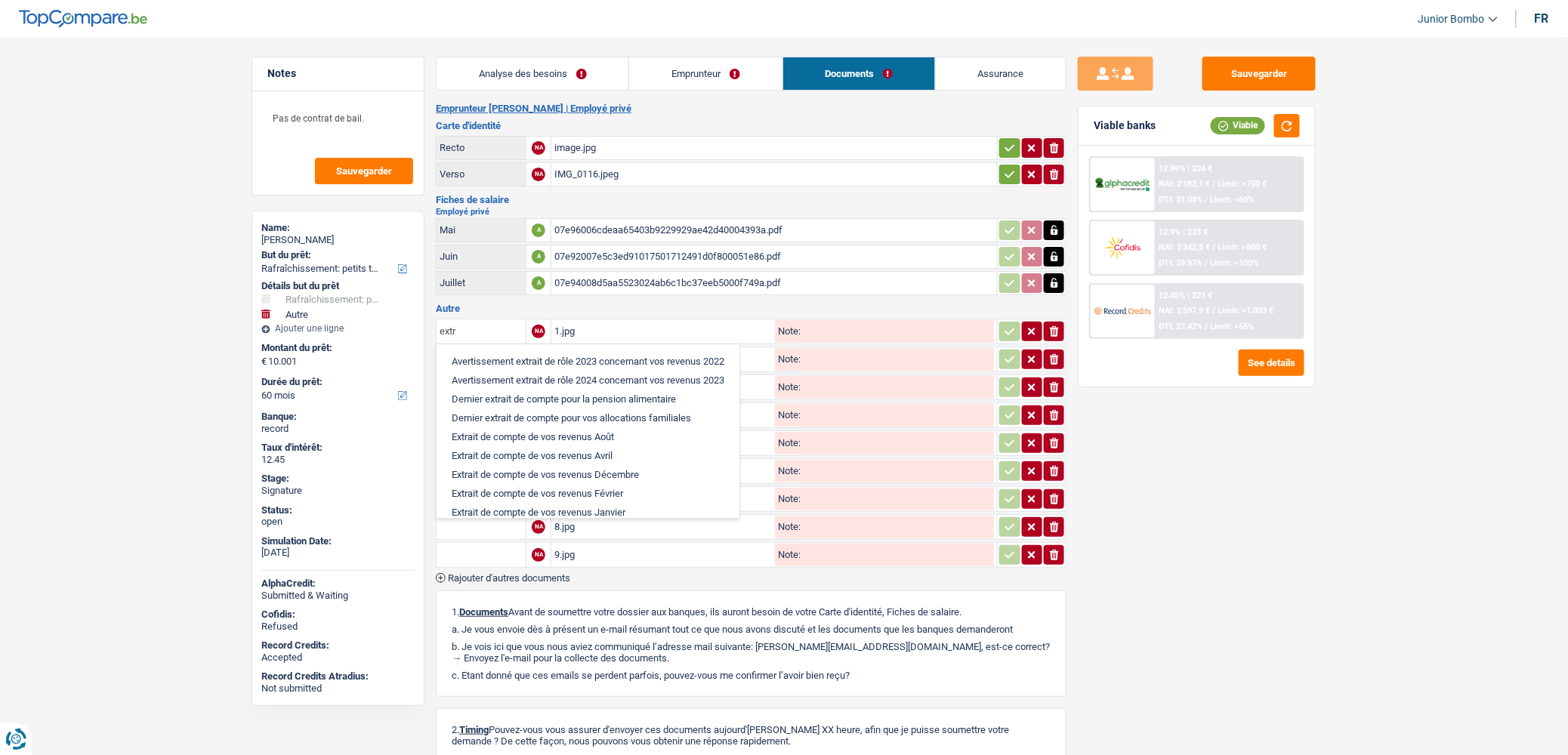
type input "extr"
click at [817, 320] on input "Note:" at bounding box center [897, 331] width 193 height 23
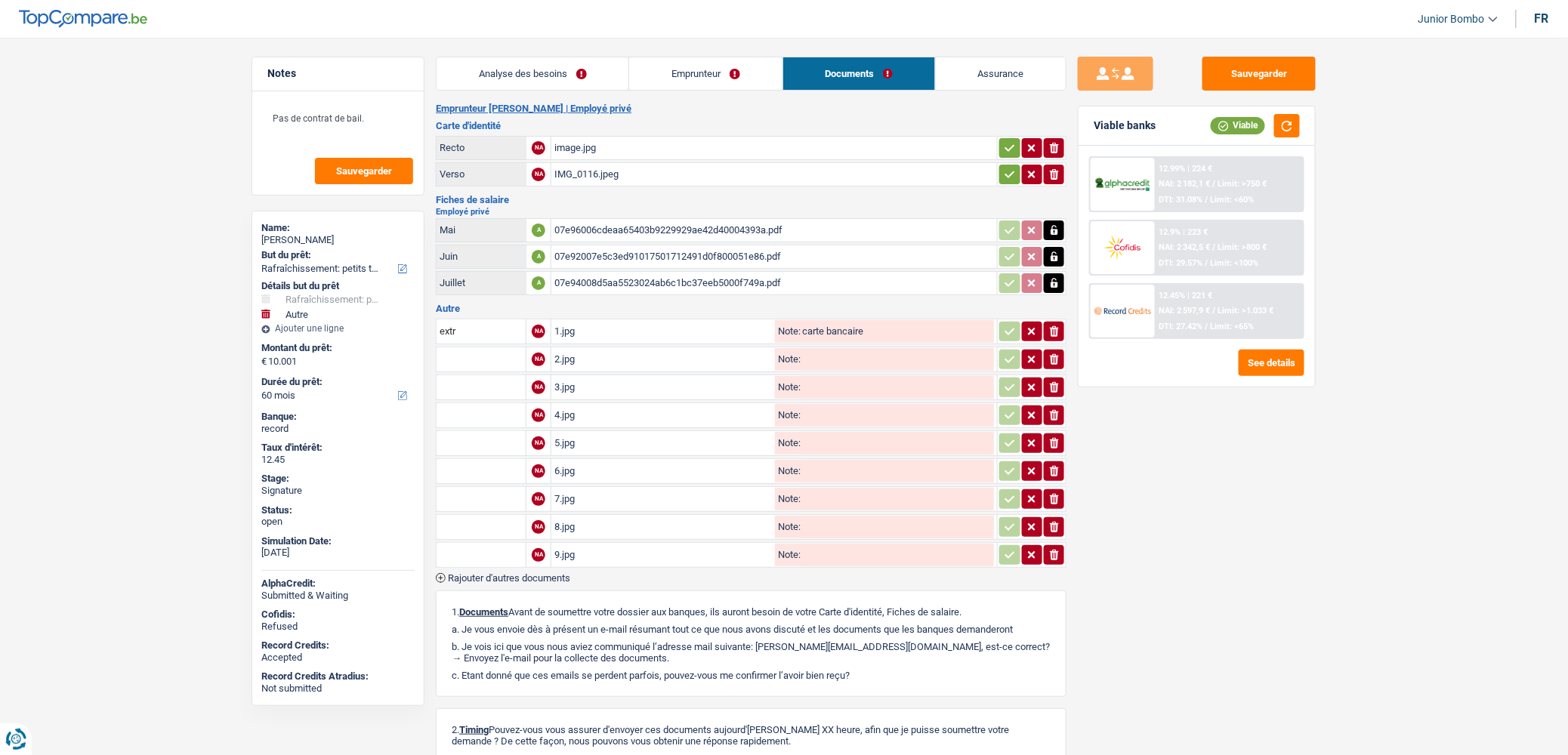
type input "carte bancaire"
click at [825, 348] on input "Note:" at bounding box center [897, 360] width 193 height 23
type input "carte bancaire"
click at [834, 385] on input "Note:" at bounding box center [897, 387] width 193 height 23
type input "extrait de compte"
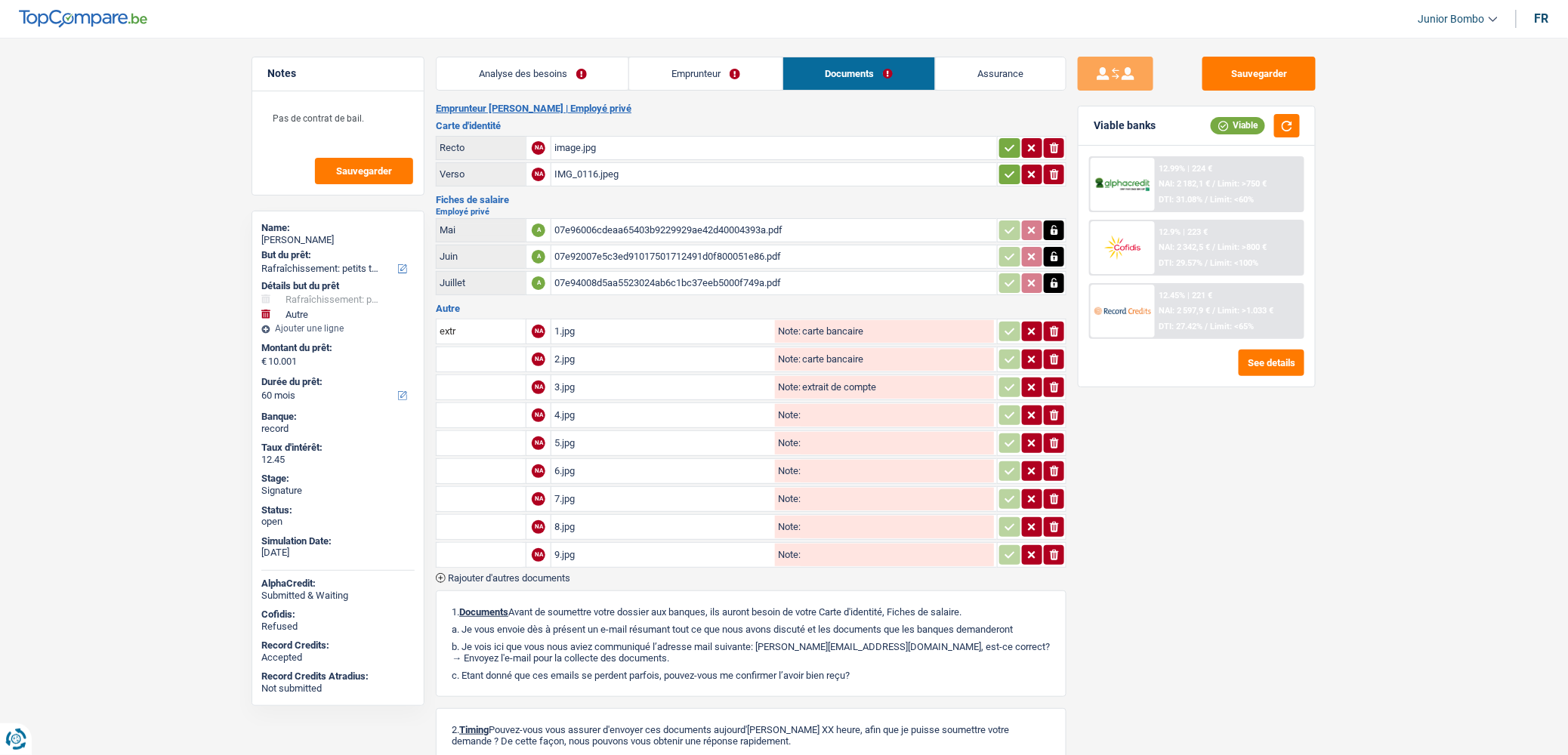
click at [835, 416] on input "Note:" at bounding box center [897, 416] width 193 height 23
type input "extrait de compte"
click at [839, 439] on input "Note:" at bounding box center [897, 443] width 193 height 23
click at [839, 439] on input "extrait de compte" at bounding box center [897, 443] width 193 height 23
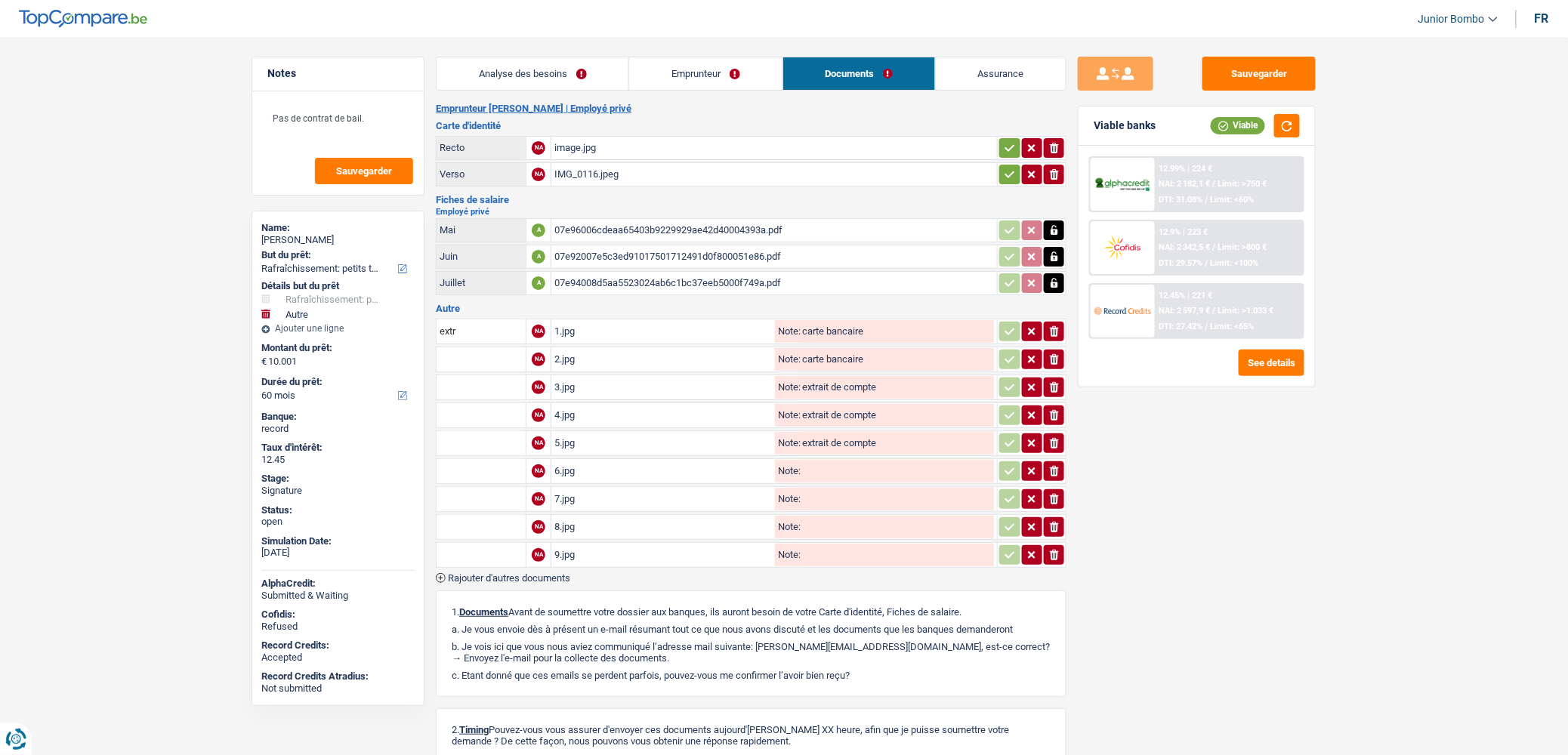
click at [839, 439] on input "extrait de compte" at bounding box center [897, 443] width 193 height 23
drag, startPoint x: 803, startPoint y: 442, endPoint x: 919, endPoint y: 436, distance: 116.2
click at [919, 436] on input "extrait de compte" at bounding box center [897, 443] width 193 height 23
type input "extrait de compte"
click at [844, 462] on input "Note:" at bounding box center [897, 471] width 193 height 23
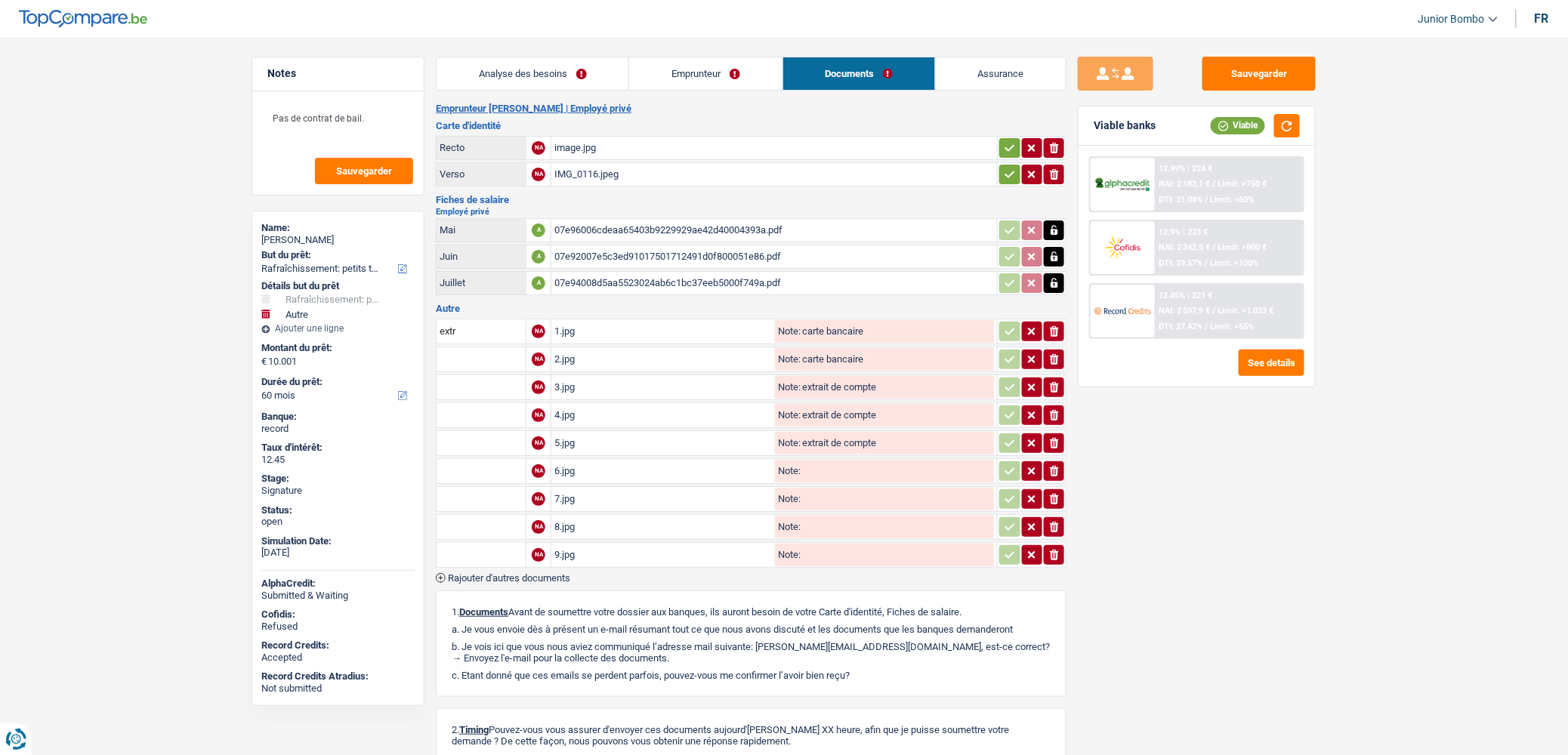
paste input "extrait de compte"
type input "extrait de compte"
click at [816, 492] on input "Note:" at bounding box center [897, 499] width 193 height 23
paste input "extrait de compte"
type input "extrait de compte"
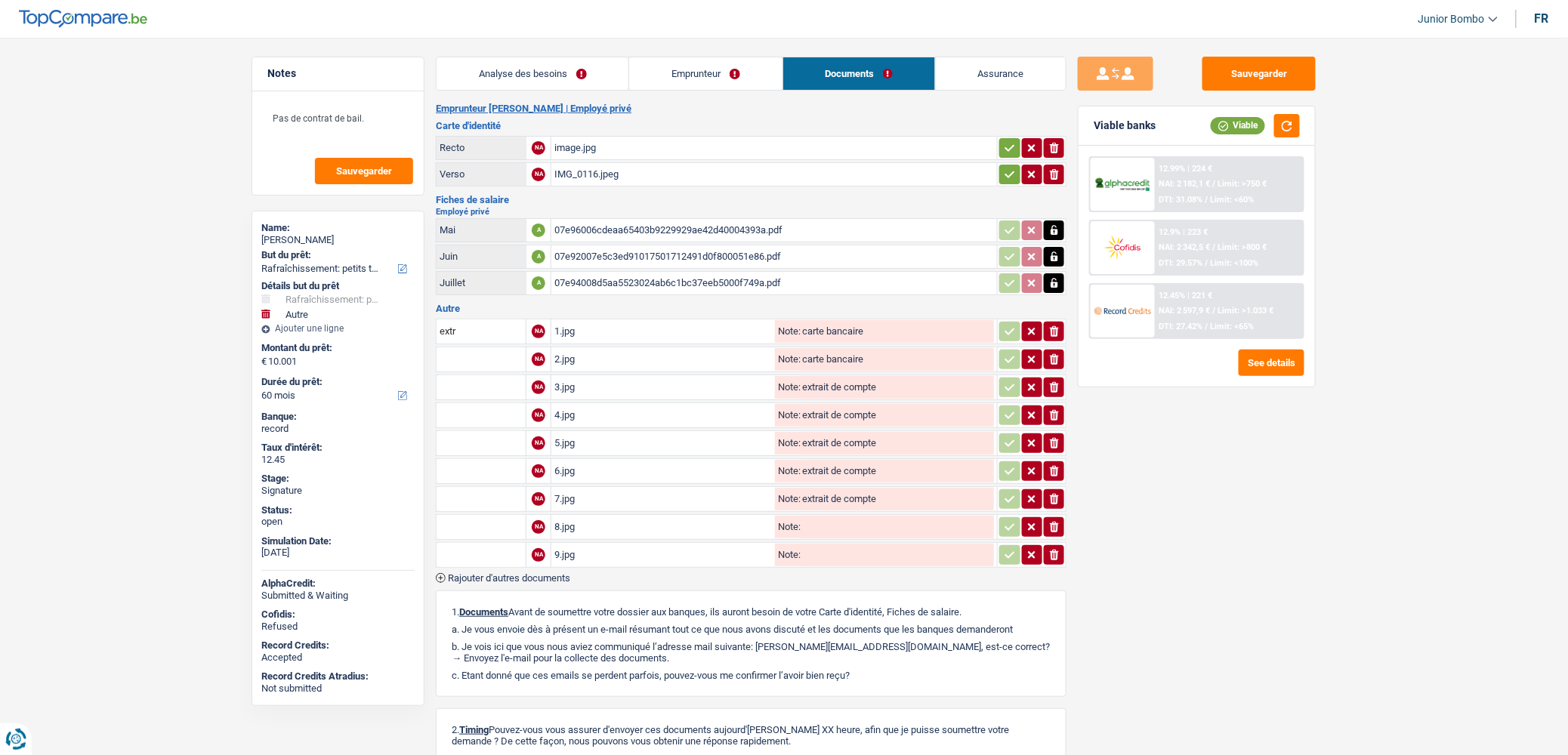
click at [817, 519] on input "Note:" at bounding box center [897, 527] width 193 height 23
paste input "extrait de compte"
type input "extrait de compte"
click at [822, 544] on input "Note:" at bounding box center [897, 555] width 193 height 23
paste input "extrait de compte"
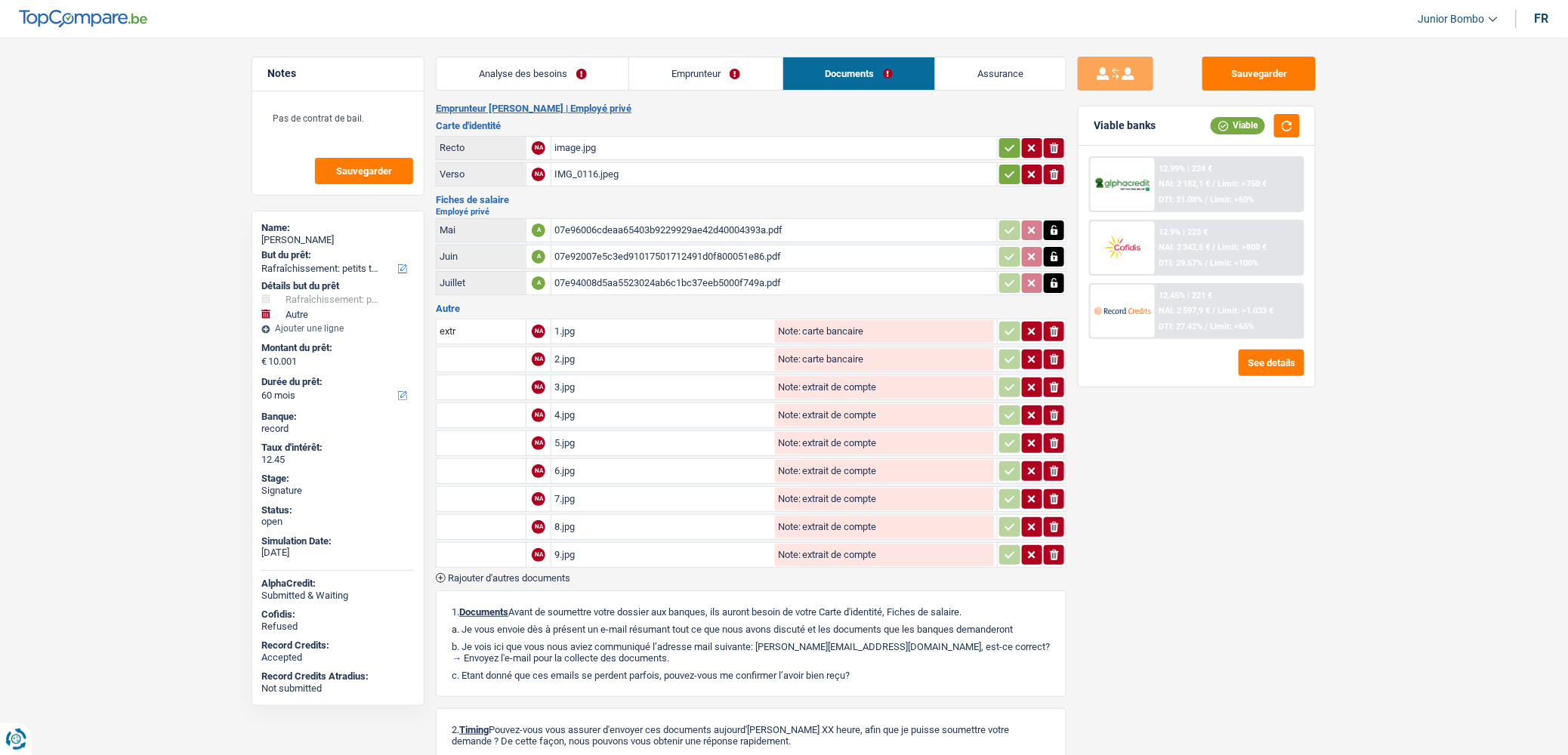
type input "extrait de compte"
drag, startPoint x: 471, startPoint y: 329, endPoint x: 438, endPoint y: 332, distance: 33.1
click at [438, 332] on td "extr" at bounding box center [481, 332] width 90 height 26
paste input "ait de compte"
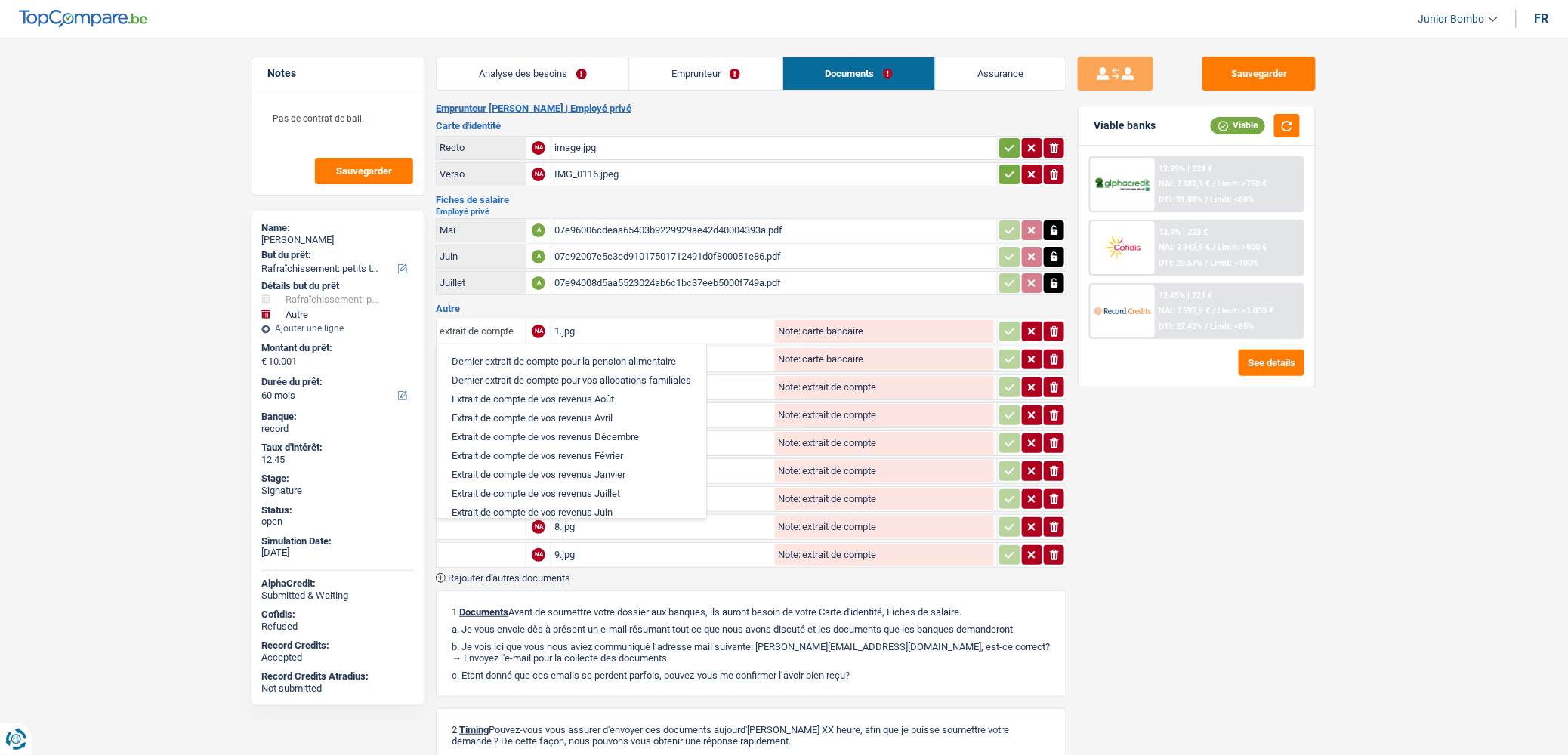
type input "extrait de compte"
click at [149, 397] on main "Notes Pas de contrat de bail. Sauvegarder Name: [PERSON_NAME] But du prêt: Conf…" at bounding box center [784, 462] width 1568 height 878
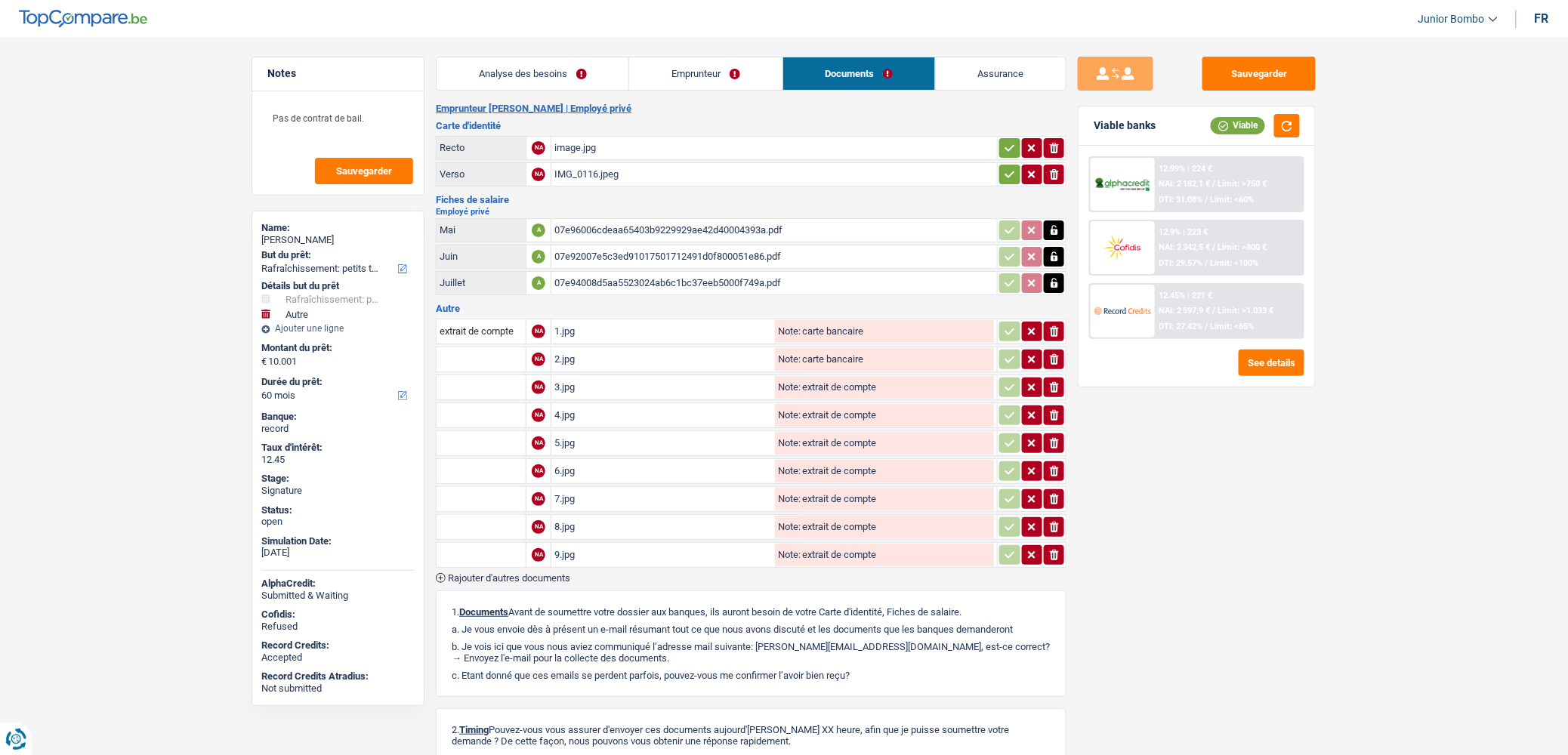
click at [469, 573] on span "Rajouter d'autres documents" at bounding box center [509, 578] width 123 height 10
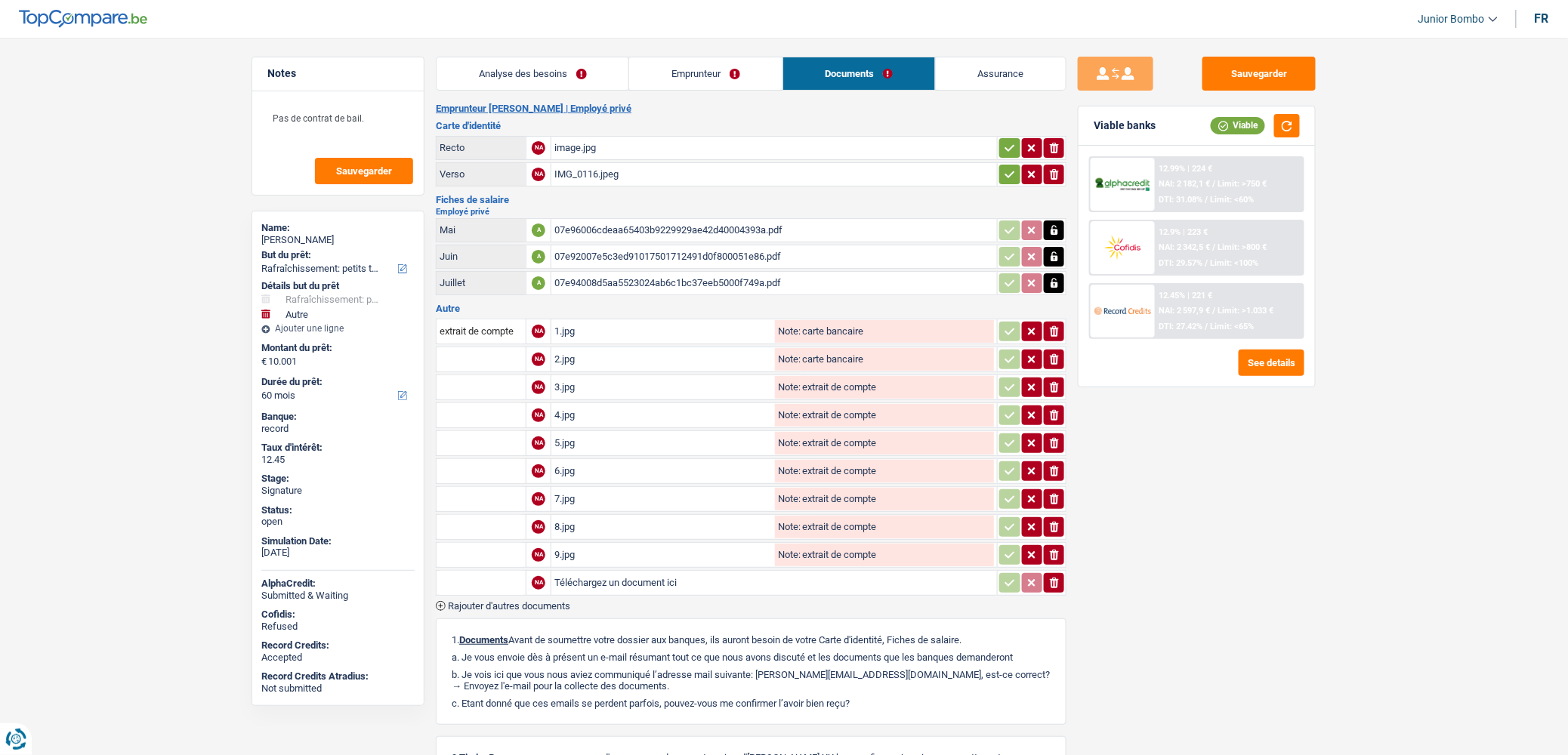
click at [482, 601] on span "Rajouter d'autres documents" at bounding box center [509, 606] width 123 height 10
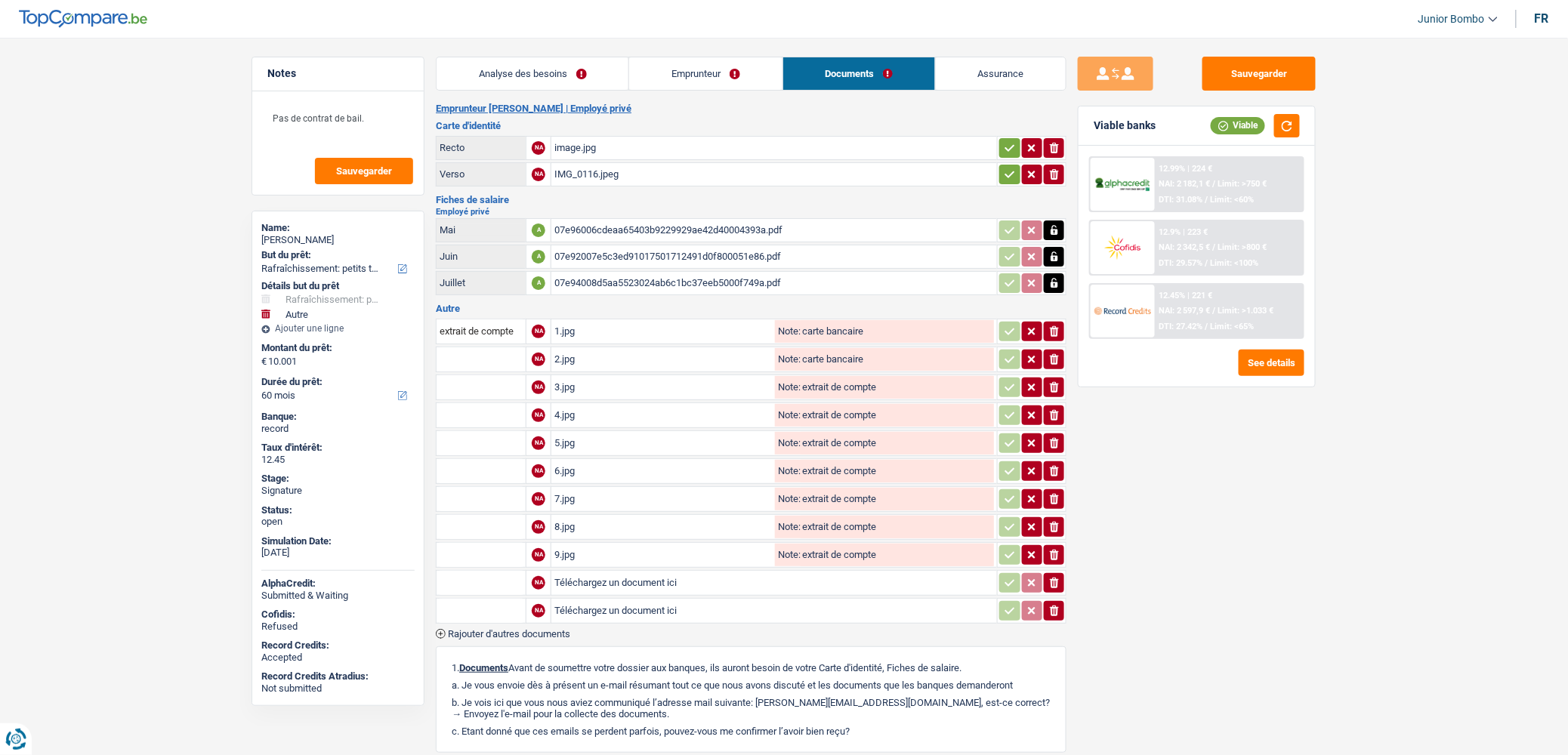
click at [559, 574] on input "Téléchargez un document ici" at bounding box center [774, 583] width 439 height 23
type input "C:\fakepath\[PERSON_NAME].pdf"
click at [1060, 609] on icon "ionicons-v5-e" at bounding box center [1054, 610] width 12 height 15
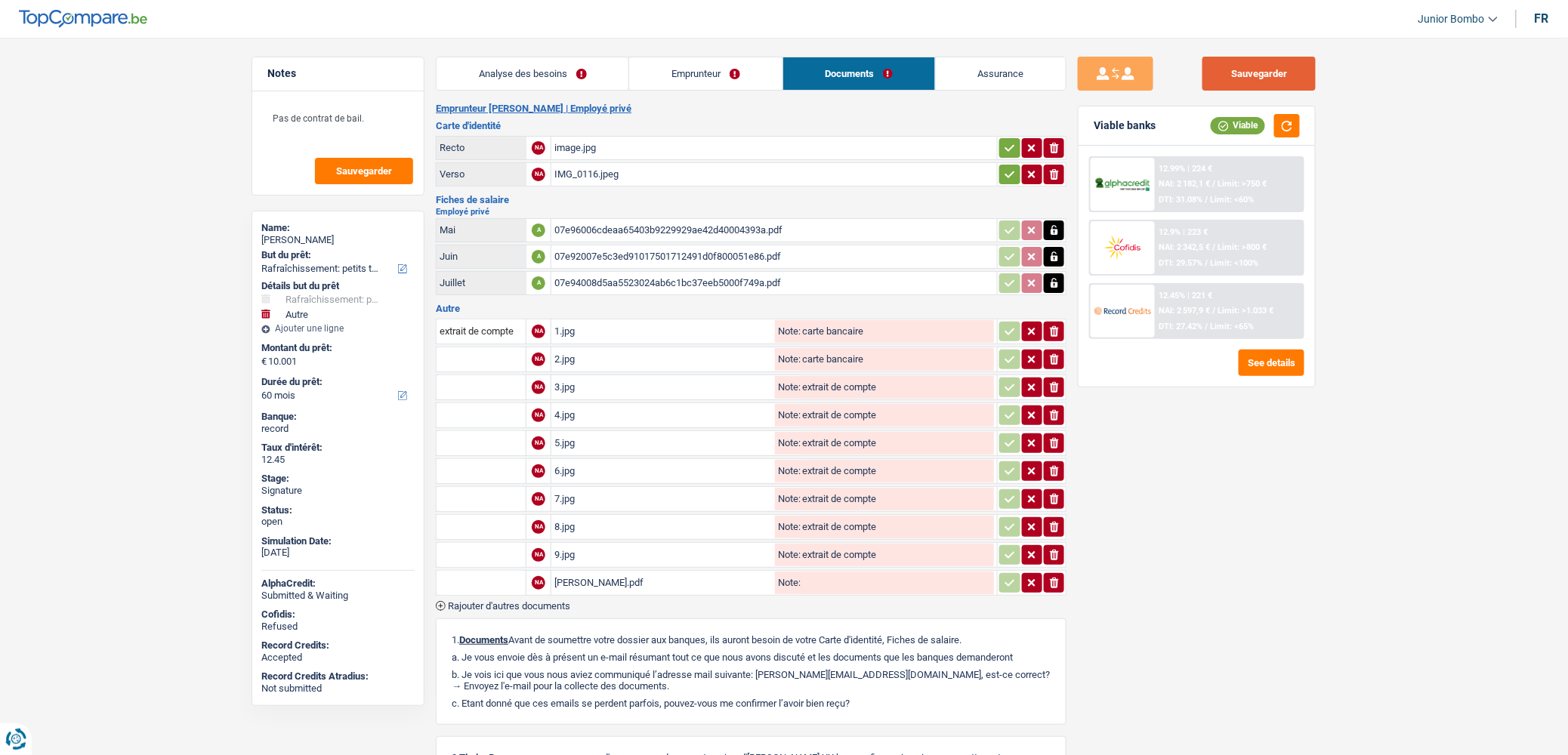
click at [1251, 79] on button "Sauvegarder" at bounding box center [1259, 74] width 114 height 34
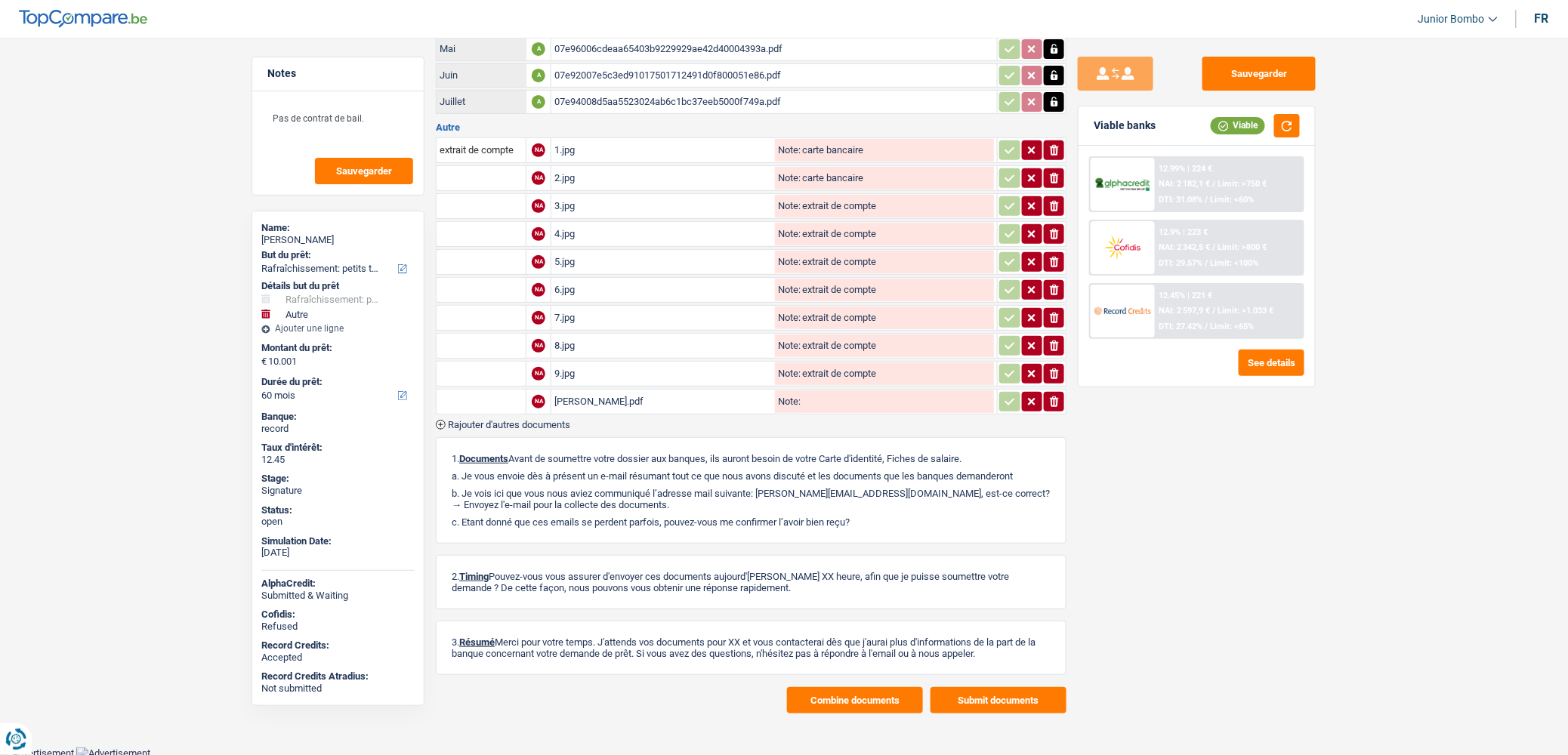
click at [843, 690] on button "Combine documents" at bounding box center [854, 700] width 136 height 27
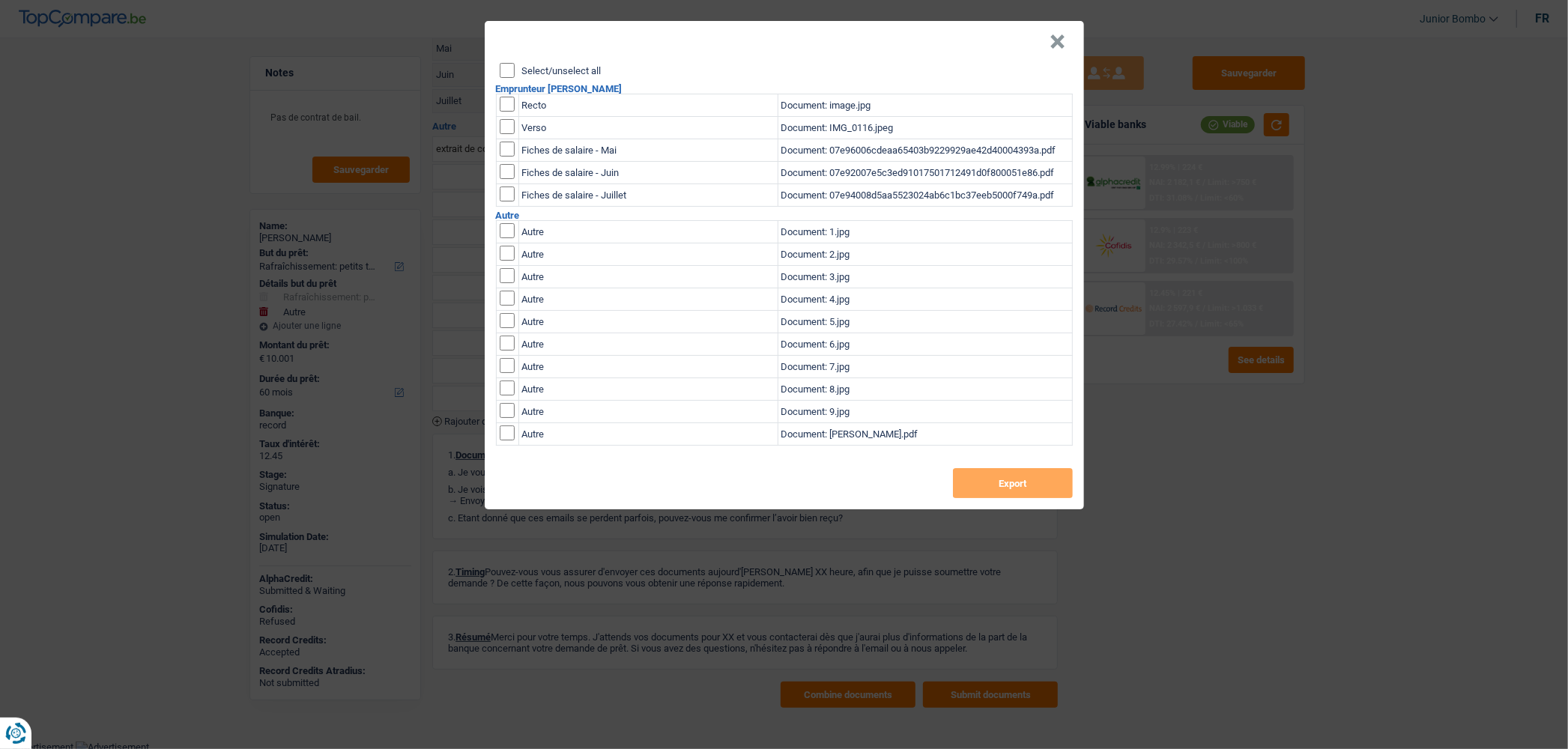
click at [500, 72] on input "Select/unselect all" at bounding box center [507, 70] width 15 height 15
checkbox input "true"
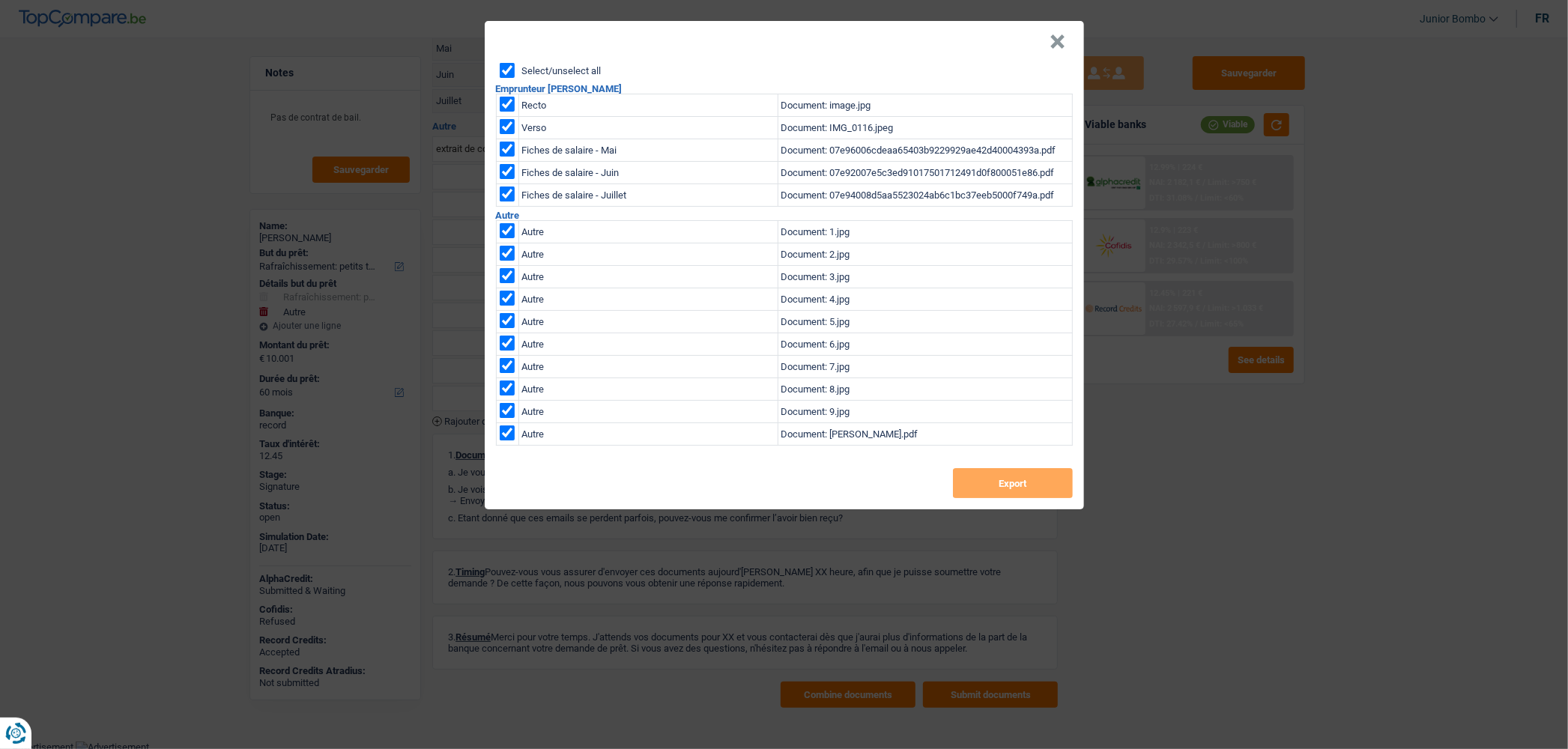
checkbox input "true"
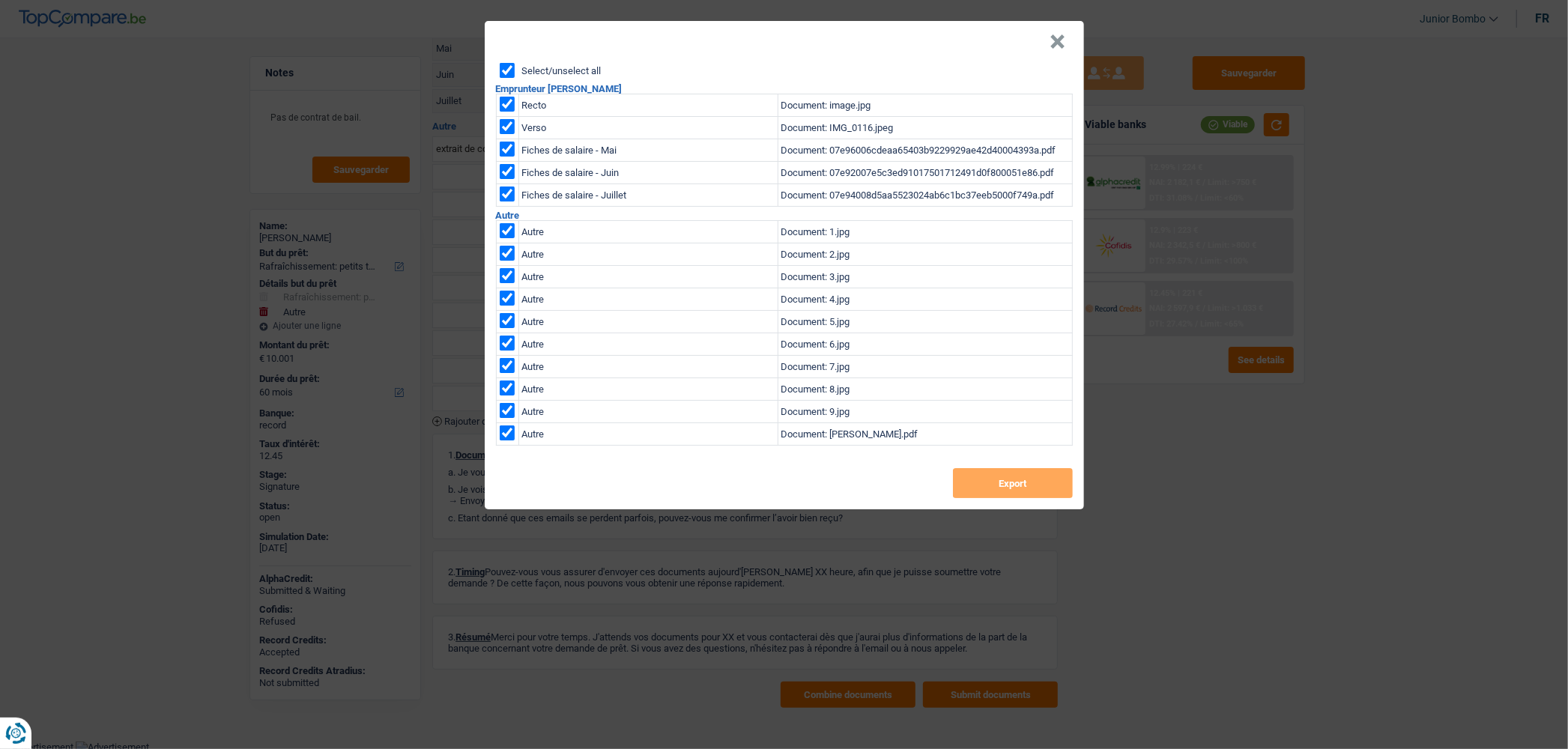
checkbox input "true"
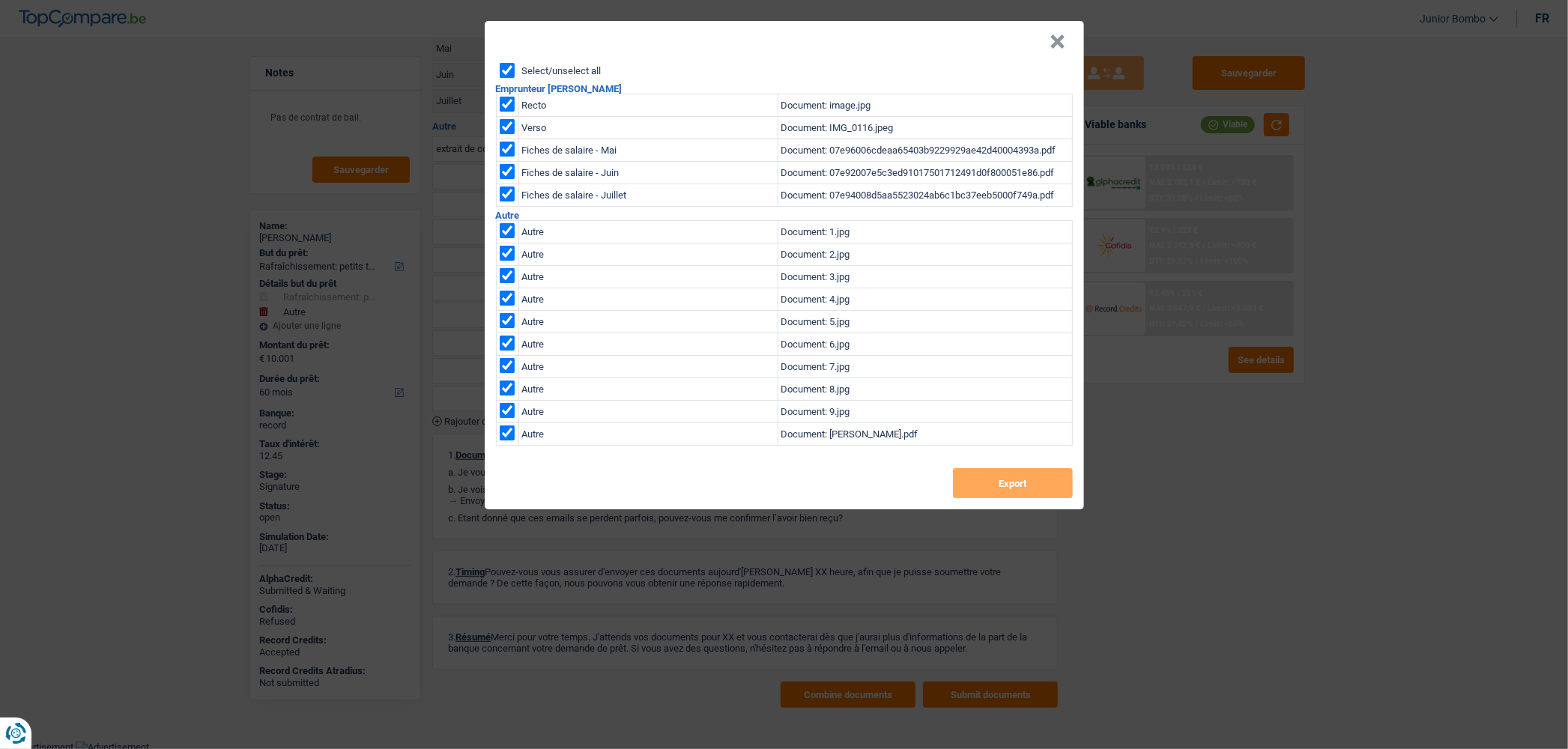
checkbox input "true"
click at [1012, 482] on button "Export" at bounding box center [1012, 482] width 120 height 30
click at [1065, 35] on button "×" at bounding box center [1058, 42] width 16 height 15
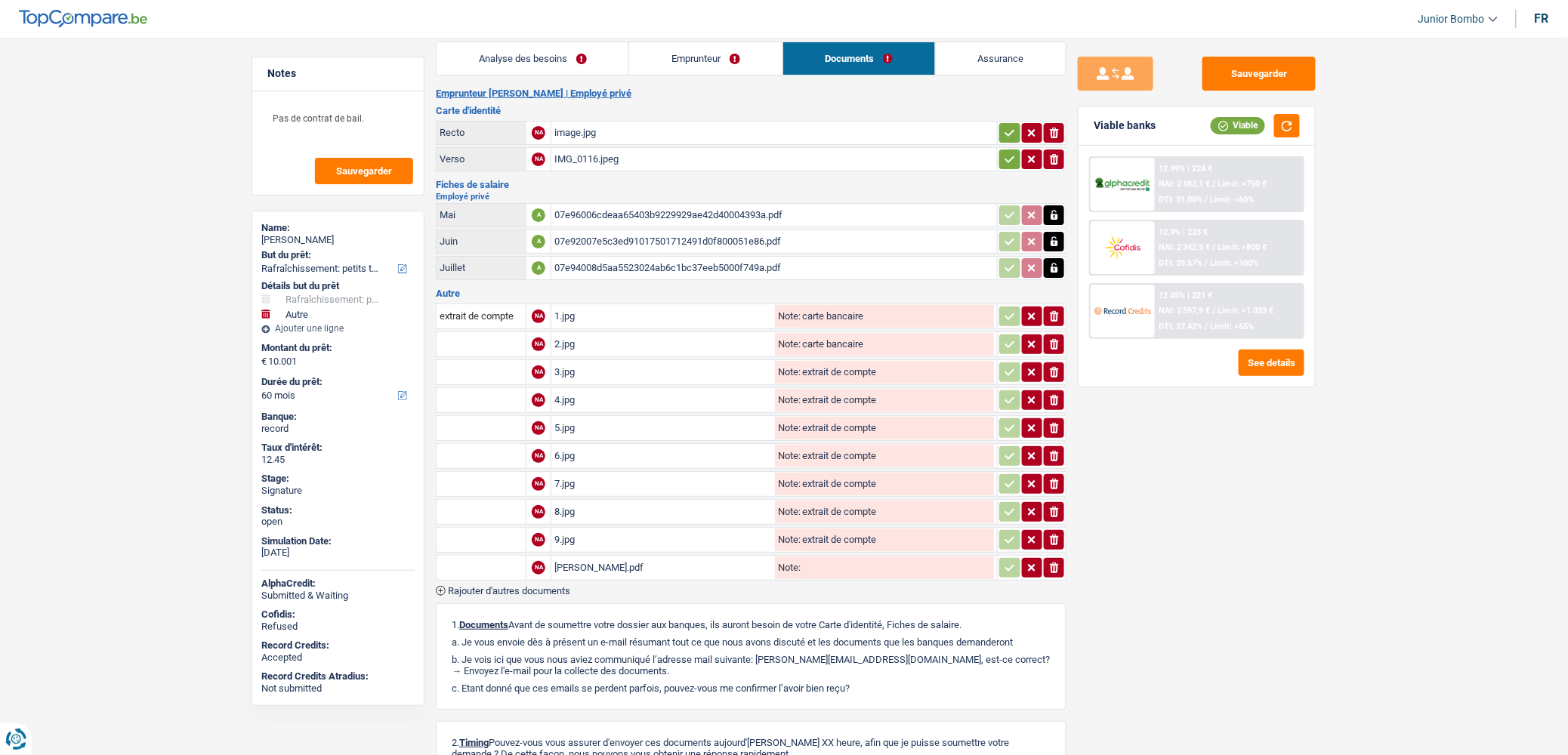
scroll to position [0, 0]
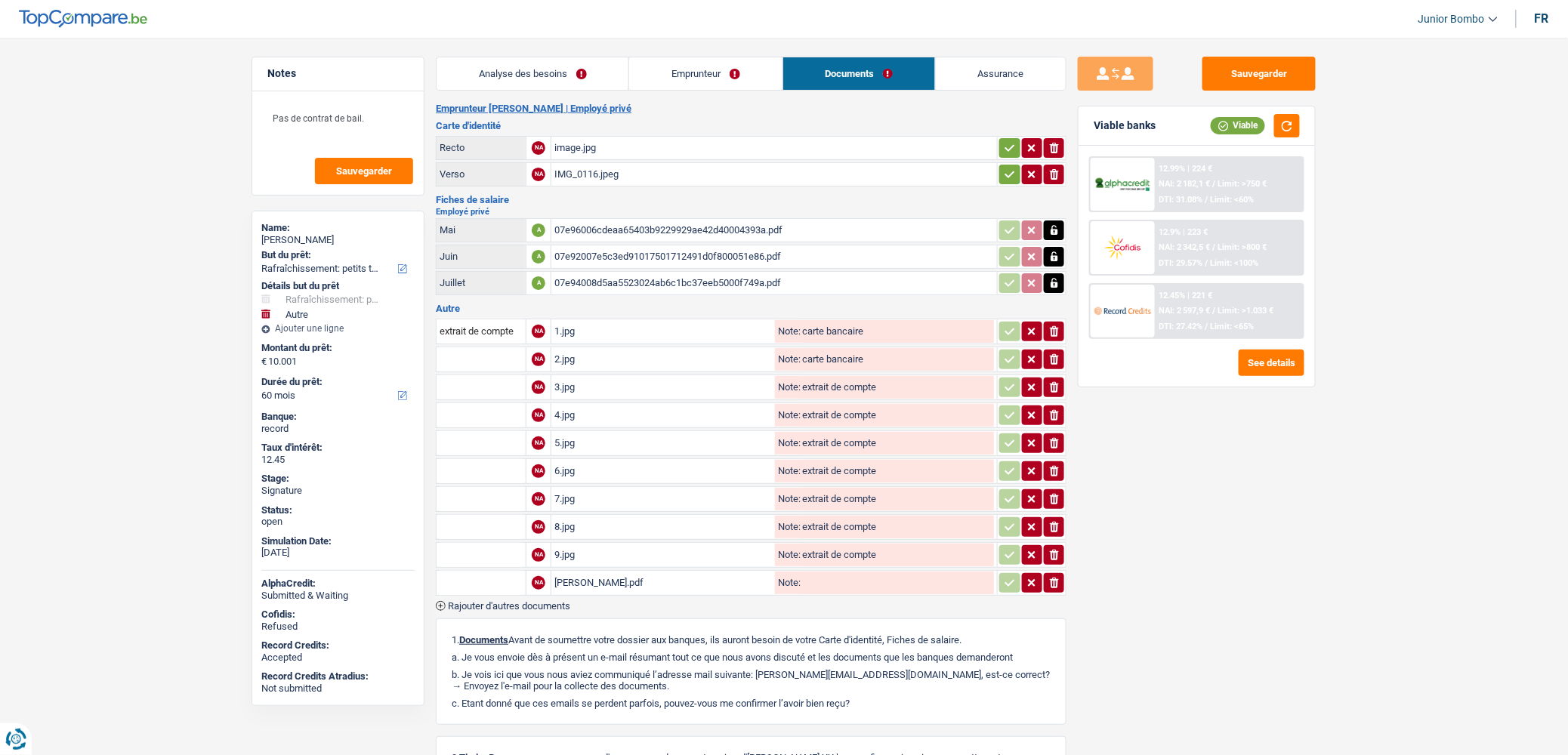
click at [1055, 170] on icon "ionicons-v5-e" at bounding box center [1054, 175] width 12 height 15
click at [572, 182] on input "Téléchargez un document ici" at bounding box center [774, 175] width 439 height 23
click at [659, 170] on input "Téléchargez un document ici" at bounding box center [774, 175] width 439 height 23
type input "C:\fakepath\id.jpg"
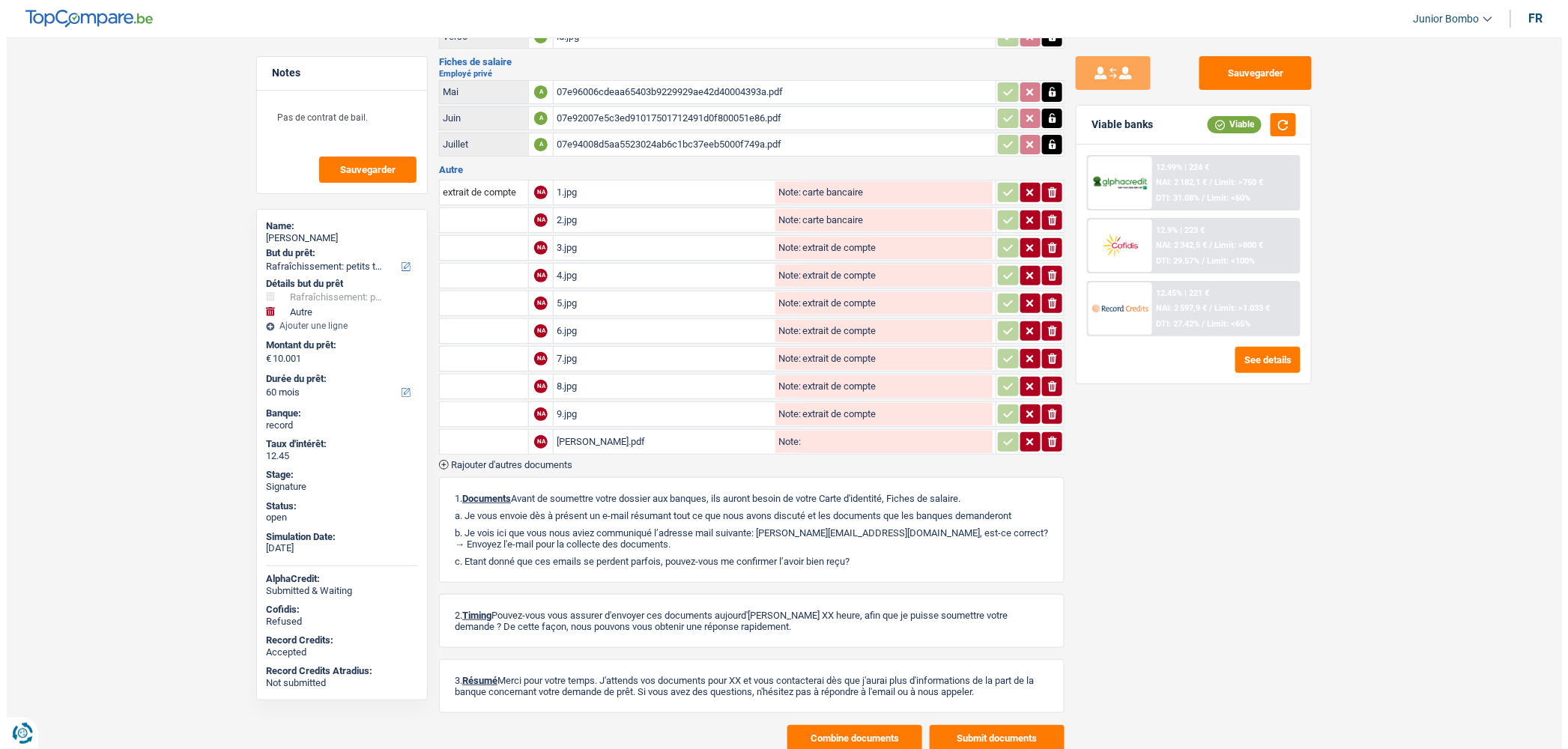
scroll to position [180, 0]
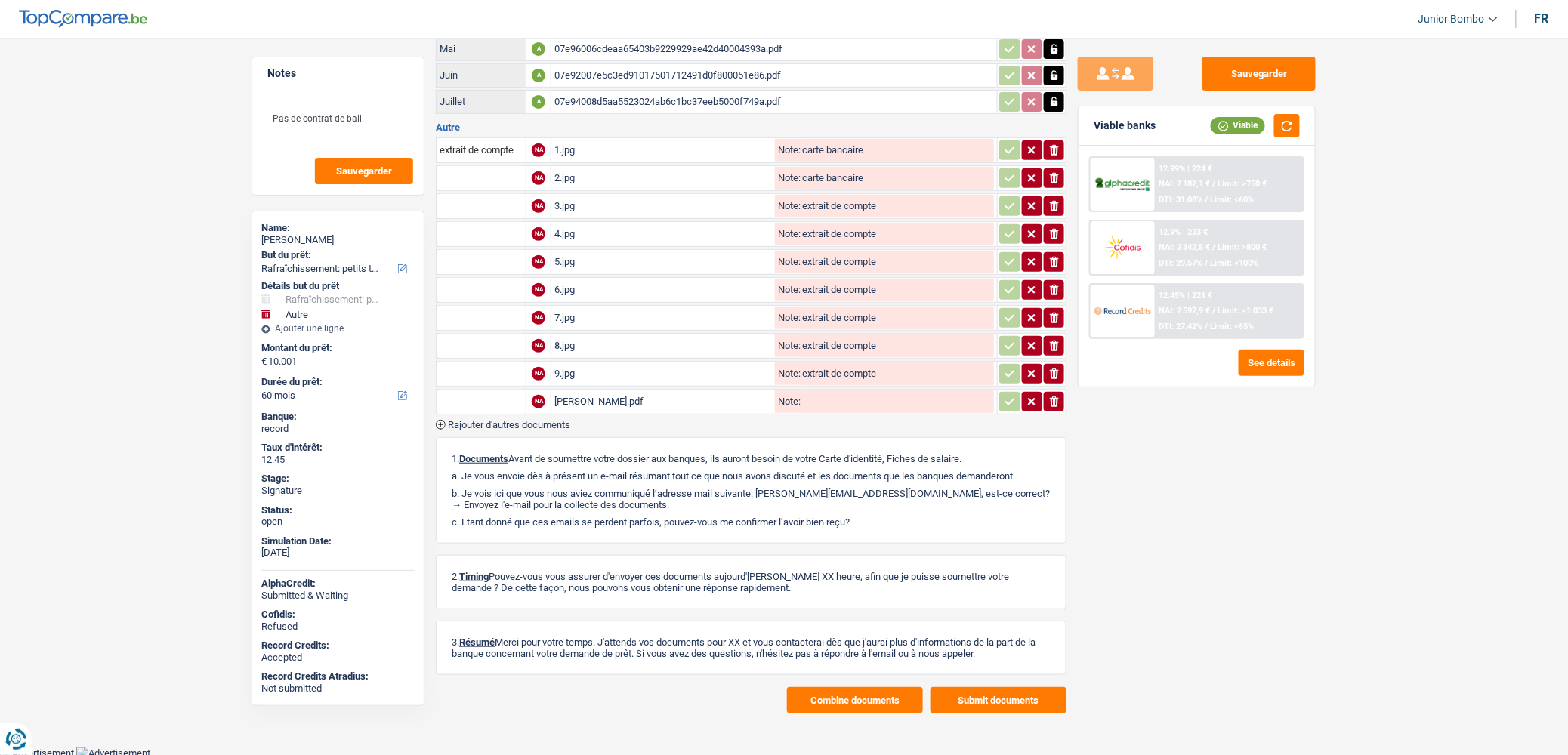
click at [857, 698] on button "Combine documents" at bounding box center [854, 700] width 136 height 27
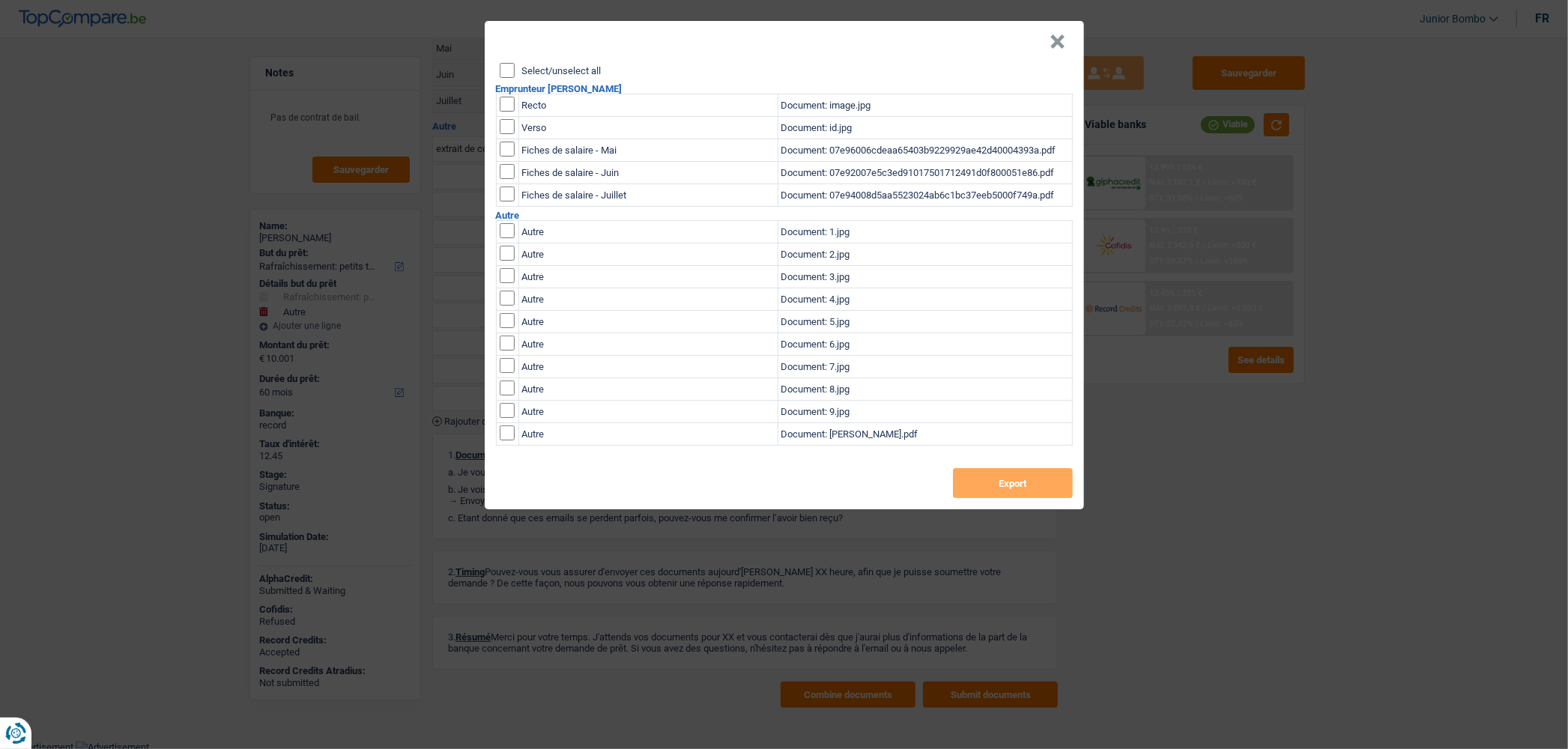
click at [493, 77] on div "Select/unselect all Emprunteur [PERSON_NAME] Recto Document: image.jpg Verso Do…" at bounding box center [784, 286] width 599 height 446
click at [498, 72] on div "Select/unselect all Emprunteur [PERSON_NAME] Recto Document: image.jpg Verso Do…" at bounding box center [784, 286] width 599 height 446
click at [499, 72] on input "Select/unselect all" at bounding box center [507, 70] width 15 height 15
checkbox input "true"
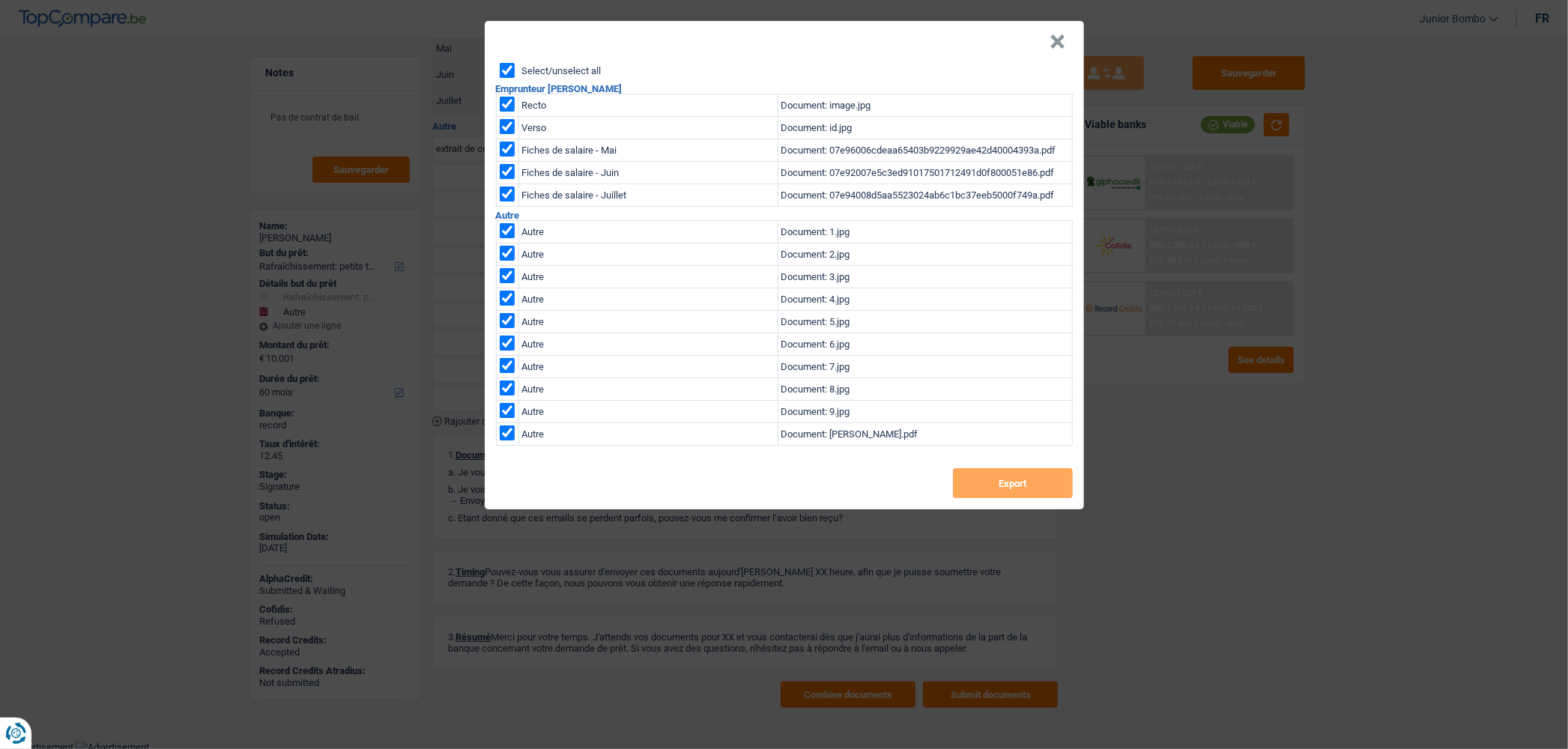
checkbox input "true"
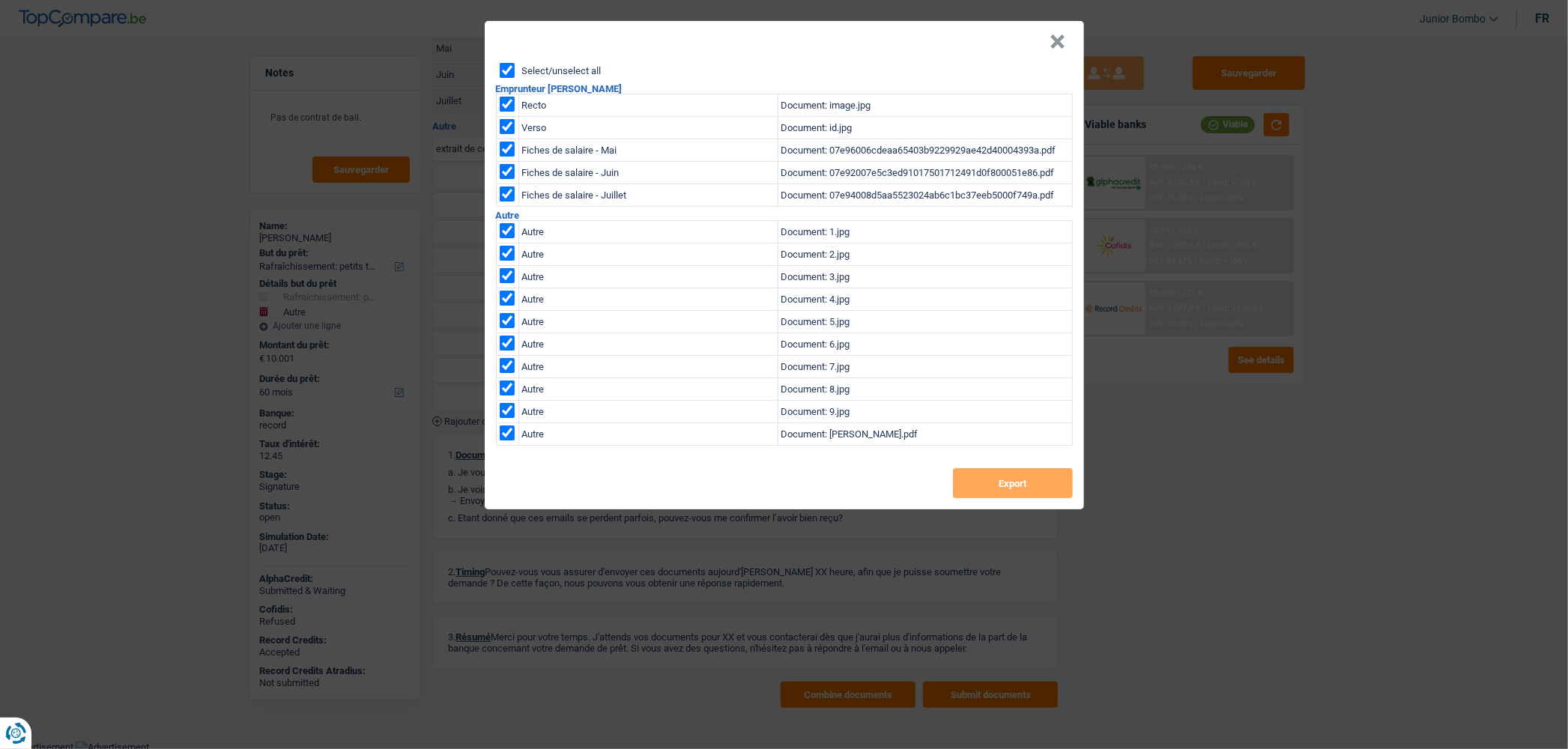
checkbox input "true"
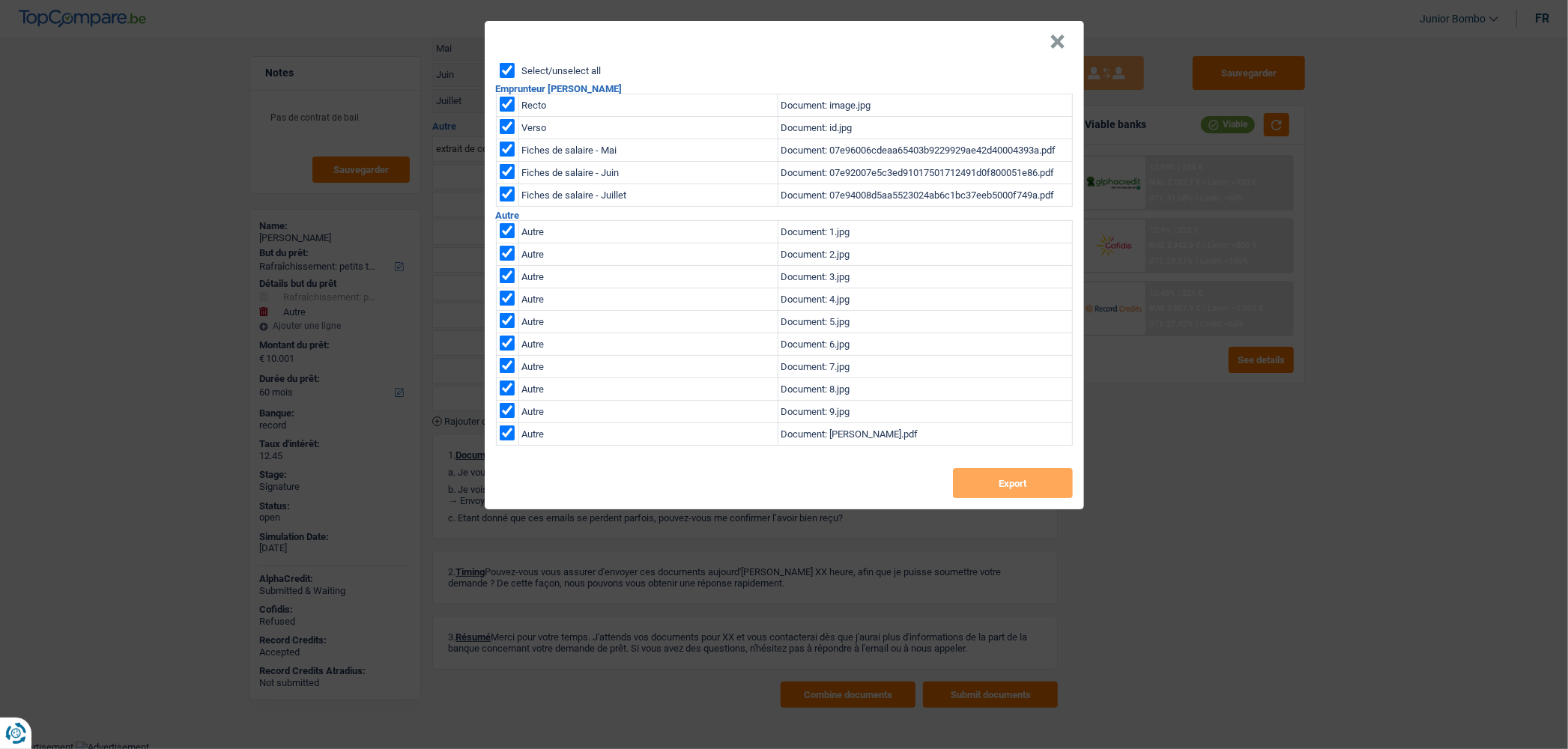
checkbox input "true"
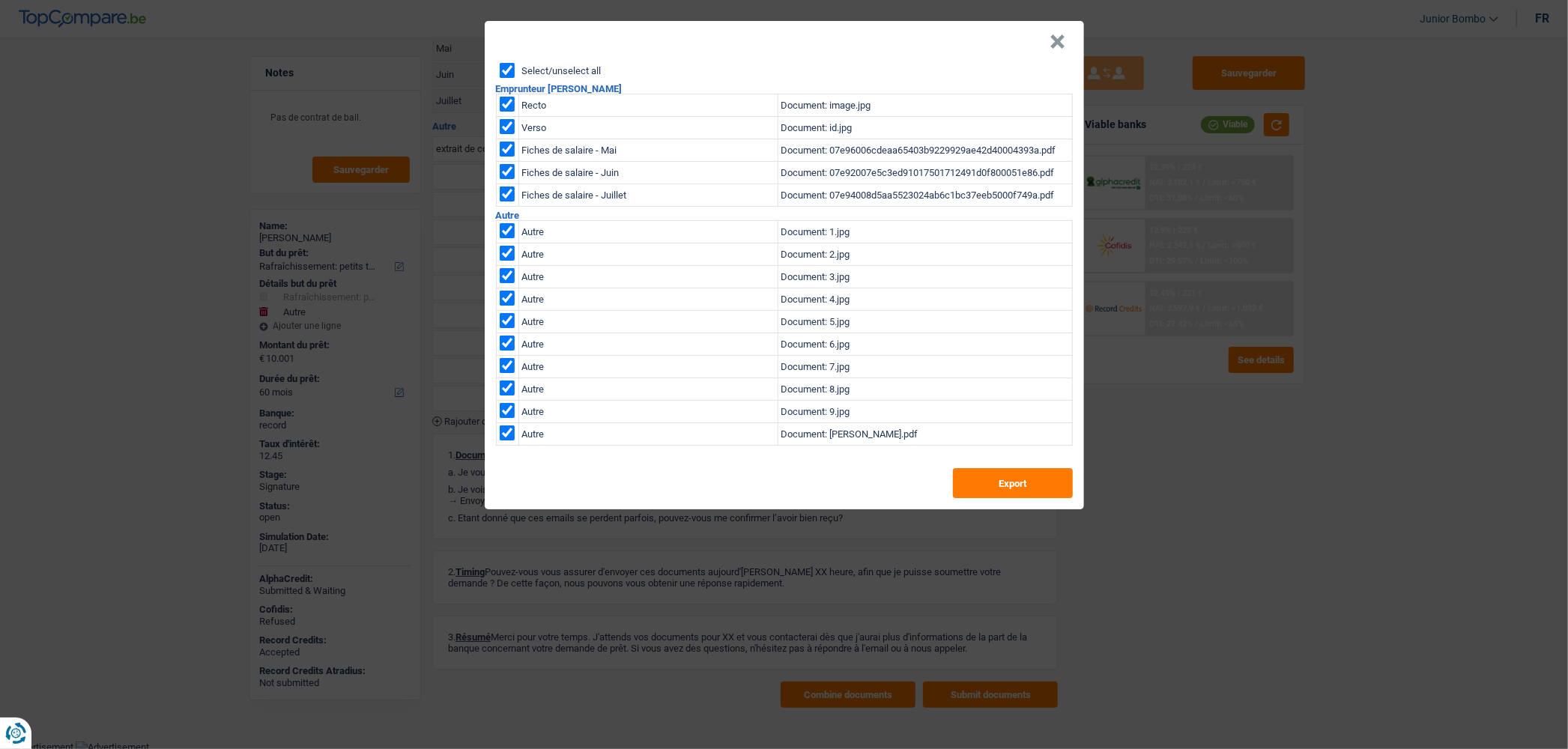
click at [990, 499] on div "Select/unselect all Emprunteur [PERSON_NAME] Recto Document: image.jpg Verso Do…" at bounding box center [784, 286] width 599 height 446
click at [991, 486] on button "Export" at bounding box center [1012, 482] width 120 height 30
